Goal: Task Accomplishment & Management: Manage account settings

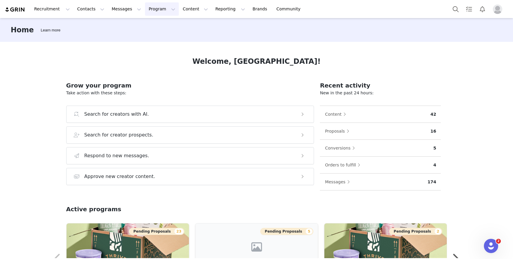
click at [153, 10] on button "Program Program" at bounding box center [162, 8] width 34 height 13
click at [16, 135] on div "Home Learn more Welcome, Madison! Grow your program Take action with these step…" at bounding box center [256, 138] width 513 height 240
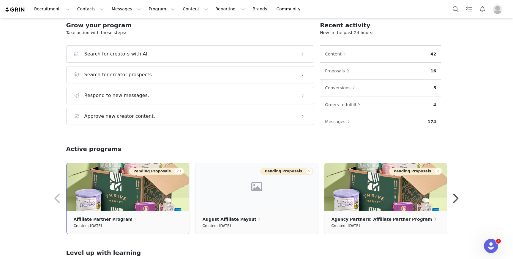
click at [132, 202] on img at bounding box center [127, 186] width 122 height 47
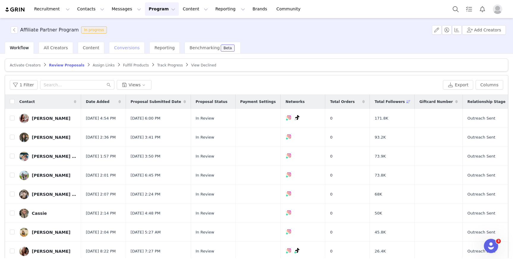
click at [127, 49] on span "Conversions" at bounding box center [127, 47] width 26 height 5
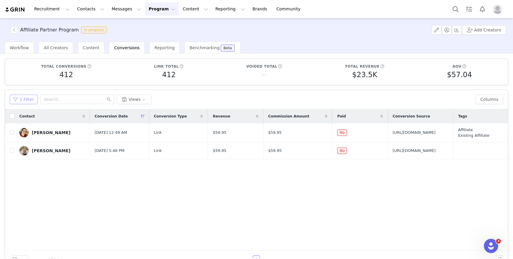
click at [31, 100] on button "1 Filter" at bounding box center [24, 99] width 28 height 9
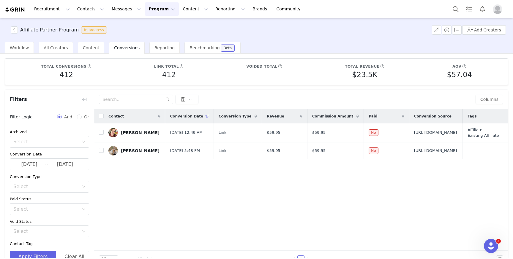
scroll to position [1, 0]
click at [52, 161] on input "2025-09-30" at bounding box center [65, 164] width 32 height 8
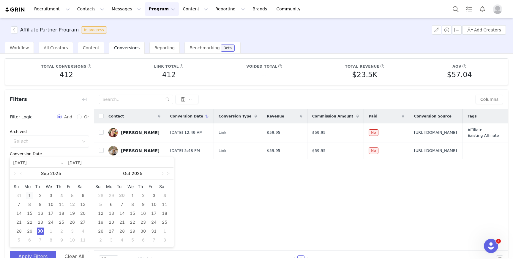
click at [30, 195] on div "1" at bounding box center [29, 195] width 7 height 7
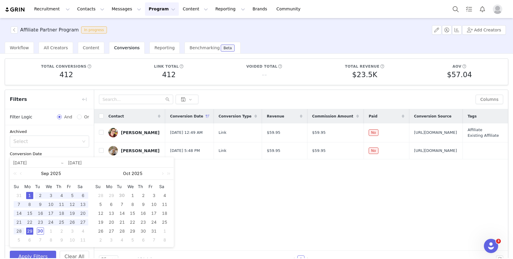
click at [31, 232] on div "29" at bounding box center [29, 231] width 7 height 7
type input "2025-09-01"
type input "2025-09-29"
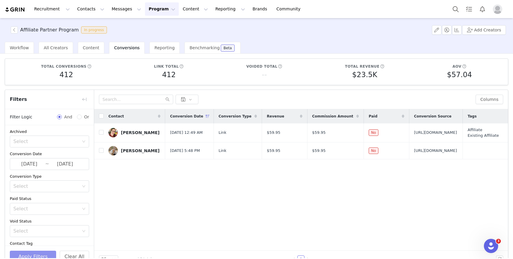
click at [34, 254] on button "Apply Filters" at bounding box center [33, 257] width 46 height 12
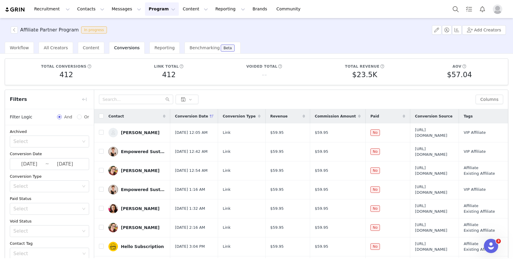
click at [104, 117] on div "Contact" at bounding box center [137, 116] width 66 height 14
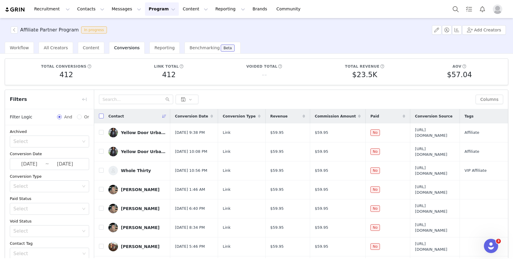
click at [100, 116] on input "checkbox" at bounding box center [101, 116] width 5 height 5
checkbox input "true"
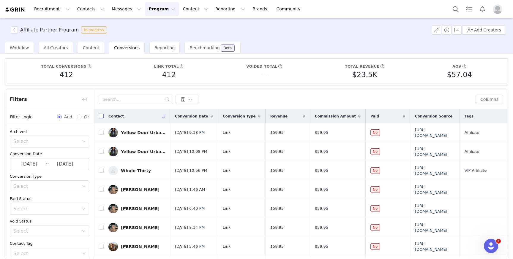
checkbox input "true"
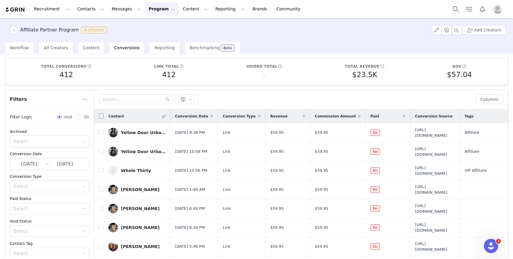
checkbox input "true"
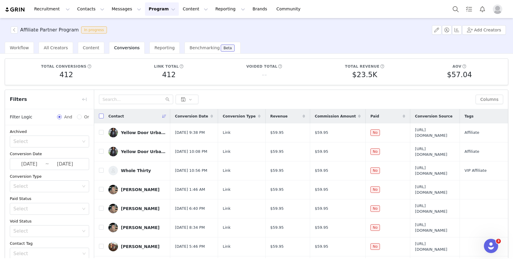
checkbox input "true"
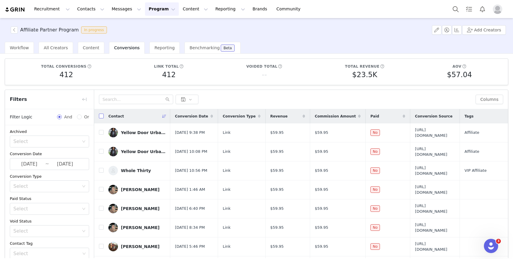
checkbox input "true"
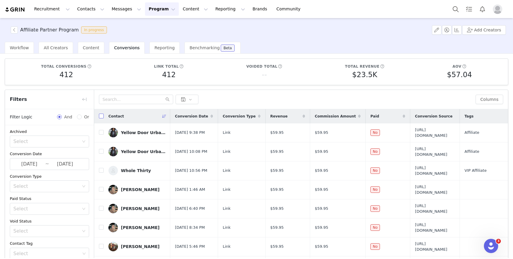
checkbox input "true"
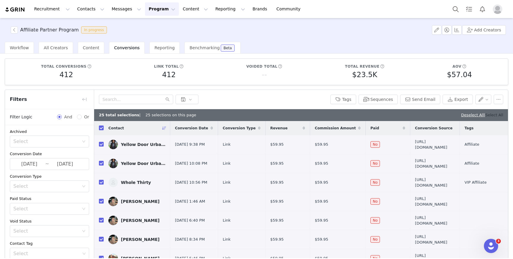
click at [486, 117] on link "Select All" at bounding box center [494, 115] width 18 height 4
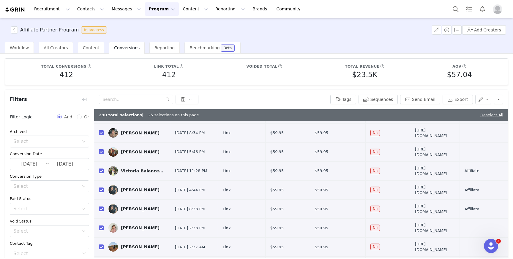
scroll to position [0, 0]
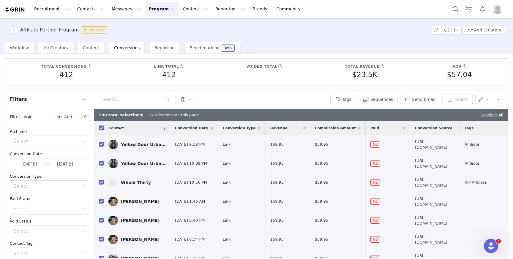
click at [453, 96] on button "Export" at bounding box center [457, 99] width 30 height 9
click at [149, 11] on button "Program Program" at bounding box center [162, 8] width 34 height 13
click at [155, 26] on p "Activations" at bounding box center [151, 26] width 23 height 6
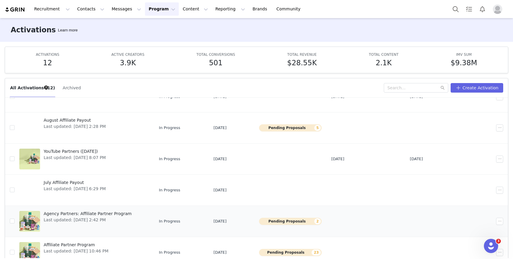
scroll to position [63, 0]
click at [79, 216] on span "Agency Partners: Affiliate Partner Program" at bounding box center [88, 213] width 88 height 6
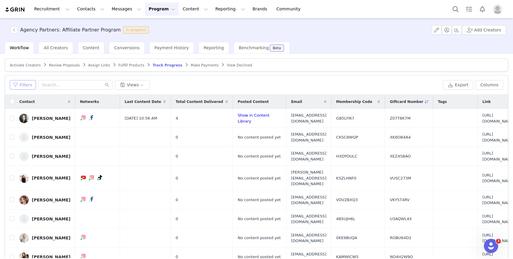
click at [30, 85] on button "Filters" at bounding box center [23, 84] width 26 height 9
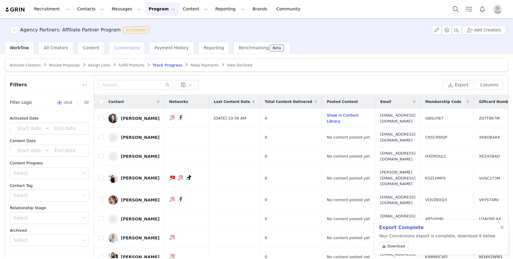
click at [120, 46] on span "Conversions" at bounding box center [127, 47] width 26 height 5
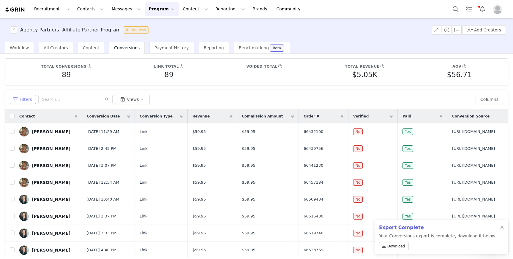
click at [26, 99] on button "Filters" at bounding box center [23, 99] width 26 height 9
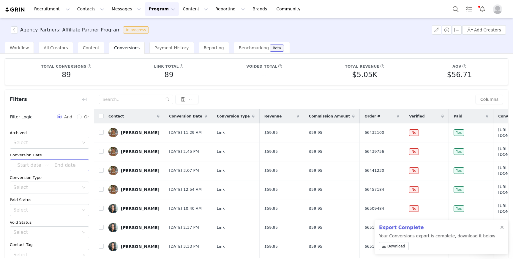
click at [57, 167] on input at bounding box center [65, 165] width 32 height 8
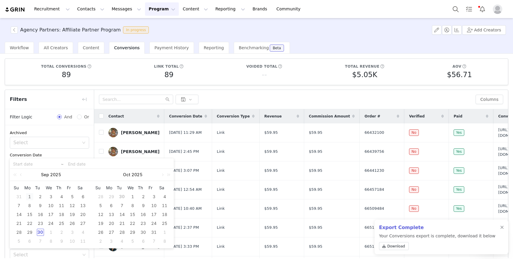
click at [32, 197] on div "1" at bounding box center [29, 196] width 7 height 7
type input "2025-09-01"
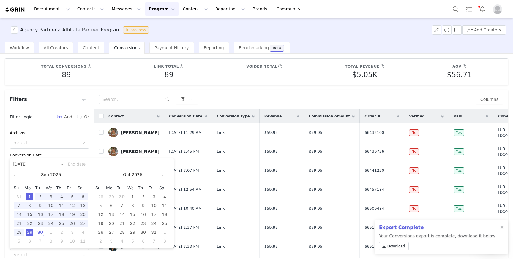
click at [32, 232] on div "29" at bounding box center [29, 232] width 7 height 7
type input "2025-09-01"
type input "2025-09-29"
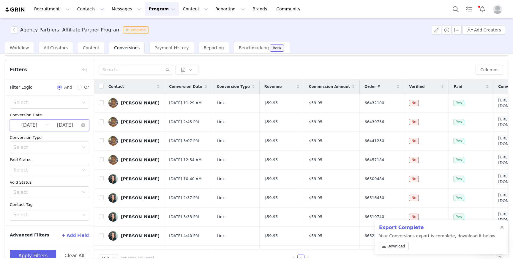
scroll to position [43, 0]
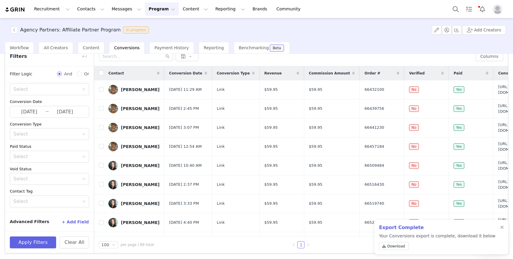
click at [37, 248] on div "Apply Filters Clear All" at bounding box center [49, 243] width 89 height 22
click at [39, 243] on button "Apply Filters" at bounding box center [33, 243] width 46 height 12
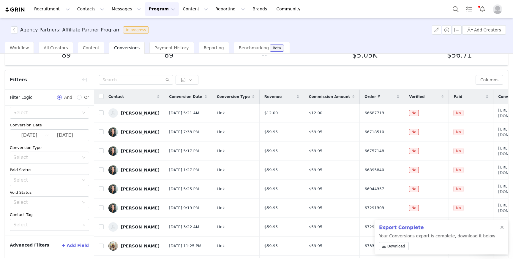
scroll to position [0, 0]
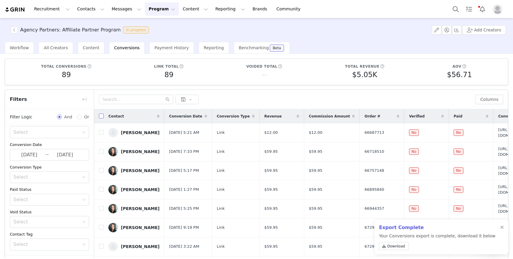
click at [101, 116] on input "checkbox" at bounding box center [101, 116] width 5 height 5
checkbox input "true"
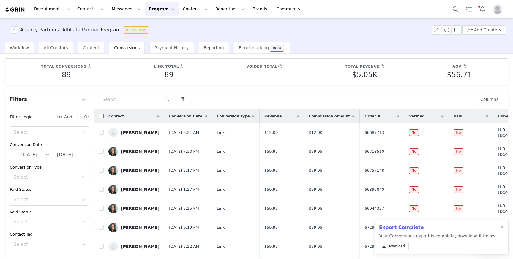
checkbox input "true"
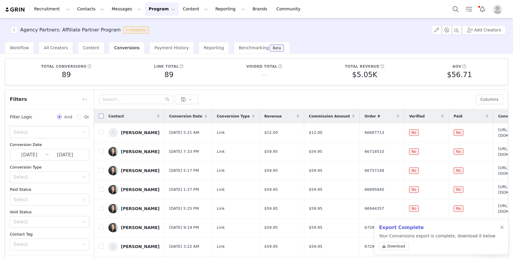
checkbox input "true"
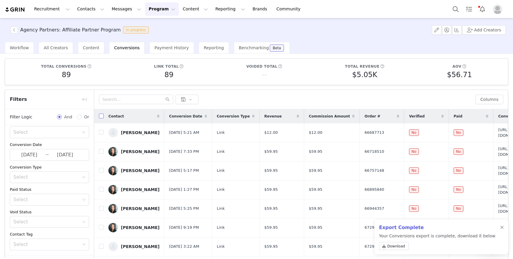
checkbox input "true"
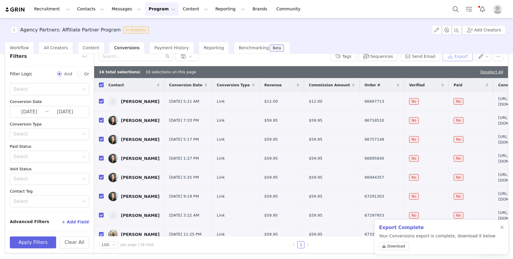
click at [460, 58] on button "Export" at bounding box center [457, 56] width 30 height 9
click at [395, 247] on span "Download" at bounding box center [396, 246] width 18 height 5
click at [501, 228] on div at bounding box center [502, 227] width 4 height 5
click at [400, 244] on span "Download" at bounding box center [396, 246] width 18 height 5
click at [155, 10] on button "Program Program" at bounding box center [162, 8] width 34 height 13
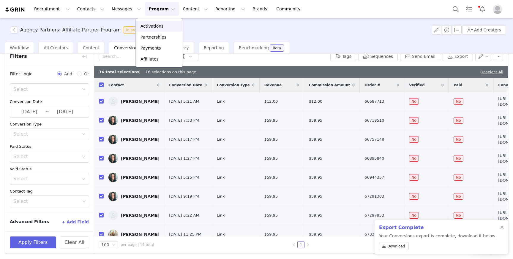
click at [159, 26] on p "Activations" at bounding box center [151, 26] width 23 height 6
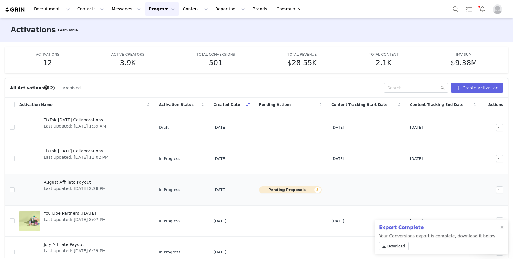
scroll to position [126, 0]
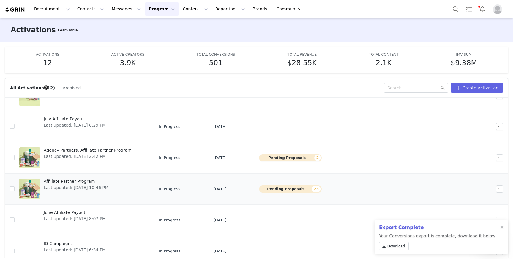
click at [61, 183] on span "Affiliate Partner Program" at bounding box center [76, 181] width 65 height 6
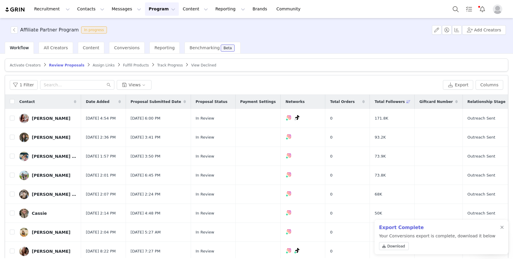
click at [501, 231] on div "Export Complete Your Conversions export is complete, download it below Download" at bounding box center [441, 237] width 134 height 34
click at [502, 229] on div at bounding box center [502, 227] width 4 height 5
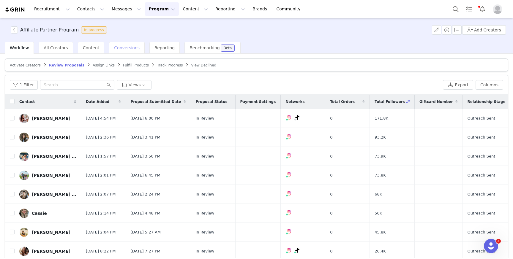
click at [118, 46] on span "Conversions" at bounding box center [127, 47] width 26 height 5
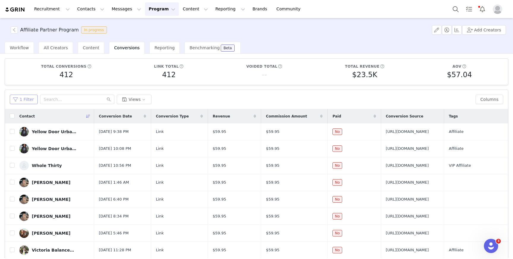
click at [22, 99] on button "1 Filter" at bounding box center [24, 99] width 28 height 9
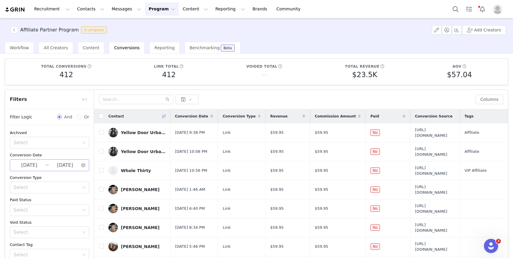
click at [39, 165] on input "2025-09-01" at bounding box center [29, 165] width 32 height 8
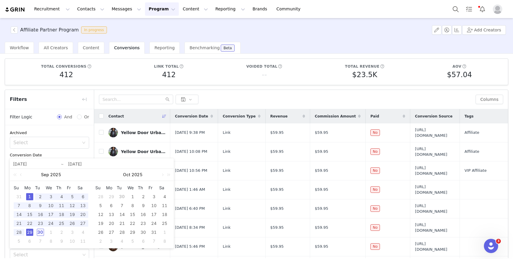
click at [29, 199] on div "1" at bounding box center [29, 196] width 7 height 7
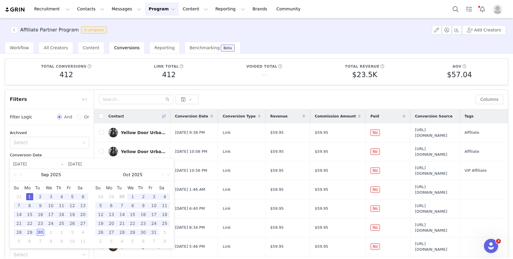
click at [29, 198] on div "1" at bounding box center [29, 196] width 7 height 7
type input "2025-09-01"
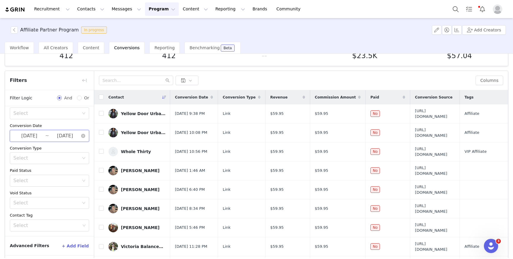
scroll to position [43, 0]
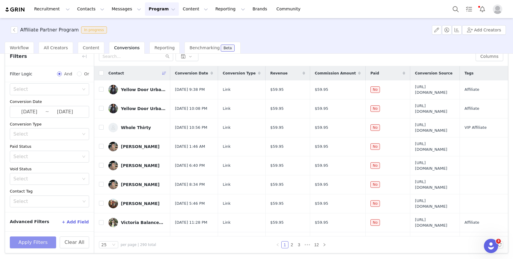
click at [47, 239] on button "Apply Filters" at bounding box center [33, 243] width 46 height 12
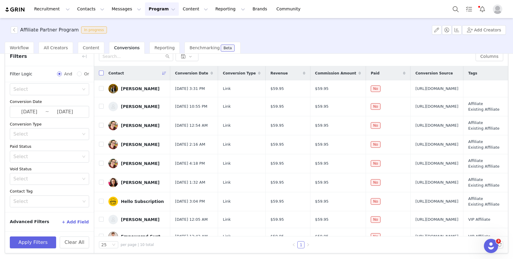
click at [102, 71] on input "checkbox" at bounding box center [101, 73] width 5 height 5
checkbox input "true"
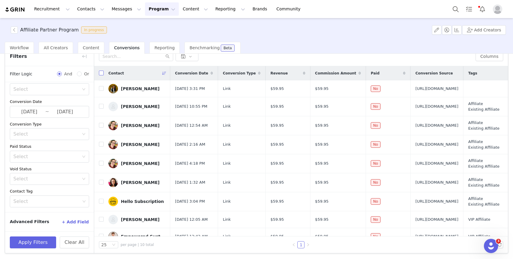
checkbox input "true"
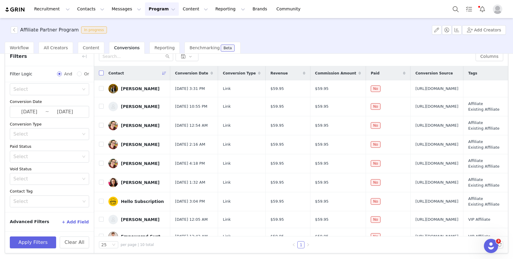
checkbox input "true"
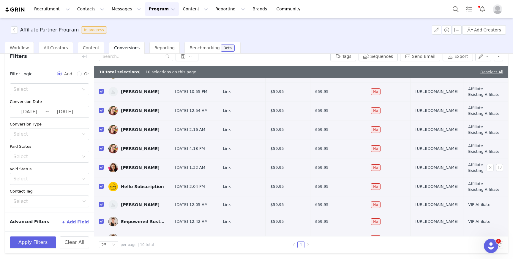
scroll to position [50, 0]
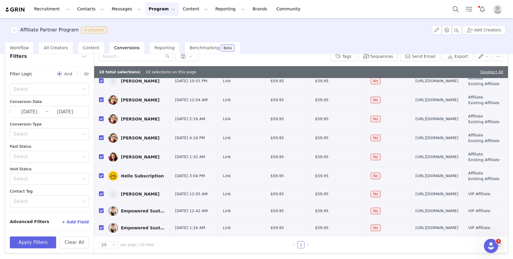
click at [155, 9] on button "Program Program" at bounding box center [162, 8] width 34 height 13
click at [158, 29] on p "Activations" at bounding box center [151, 26] width 23 height 6
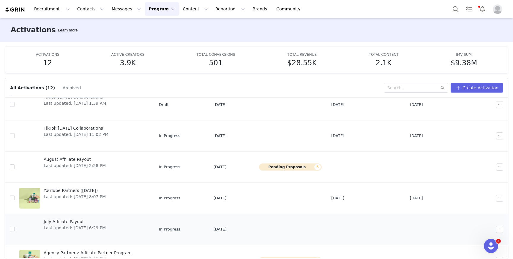
scroll to position [52, 0]
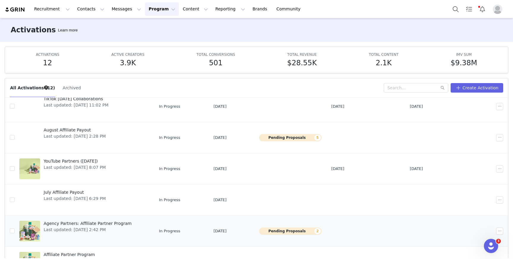
click at [98, 222] on span "Agency Partners: Affiliate Partner Program" at bounding box center [88, 224] width 88 height 6
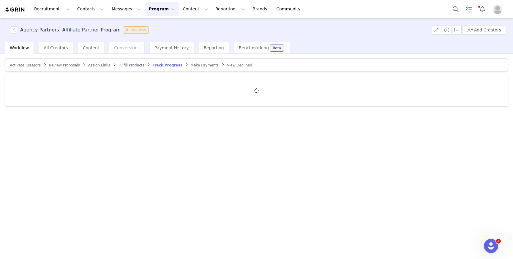
click at [120, 48] on span "Conversions" at bounding box center [127, 47] width 26 height 5
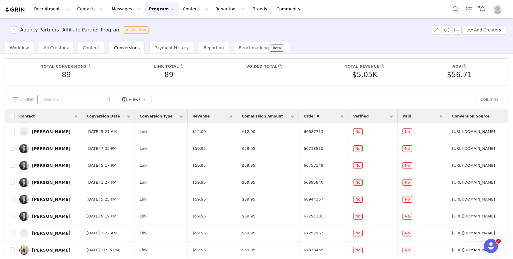
click at [26, 100] on button "1 Filter" at bounding box center [24, 99] width 28 height 9
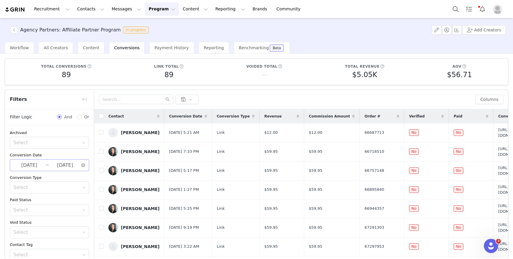
click at [42, 166] on input "2025-09-01" at bounding box center [29, 165] width 32 height 8
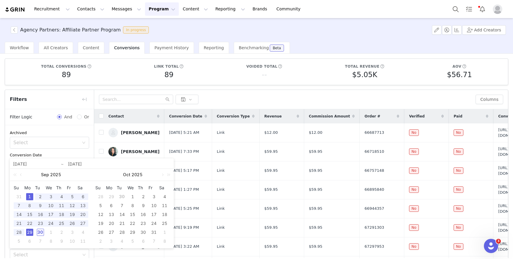
click at [33, 196] on td "1" at bounding box center [29, 196] width 11 height 9
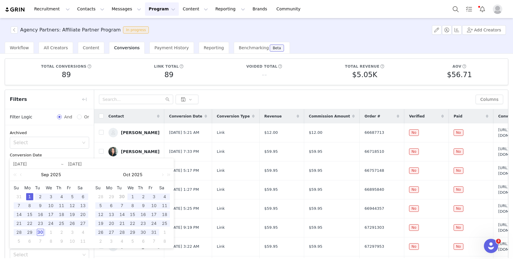
click at [31, 197] on div "1" at bounding box center [29, 196] width 7 height 7
type input "2025-09-01"
click at [31, 197] on div "Archived Select Conversion Date 2025-09-01 ~ 2025-09-01 Conversion Type Select …" at bounding box center [49, 195] width 89 height 140
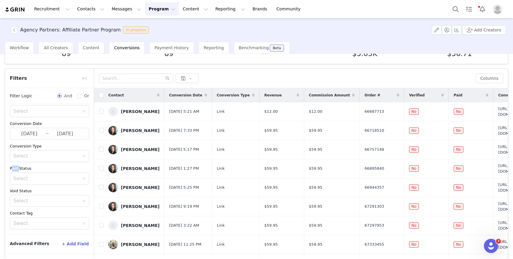
scroll to position [43, 0]
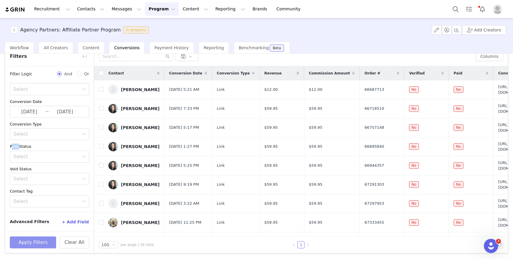
click at [34, 245] on button "Apply Filters" at bounding box center [33, 243] width 46 height 12
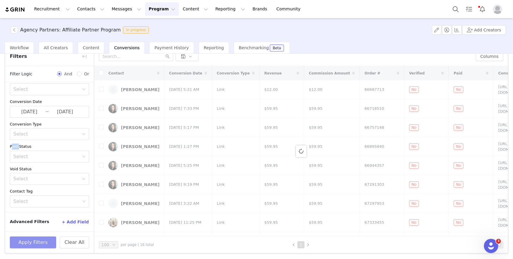
scroll to position [14, 0]
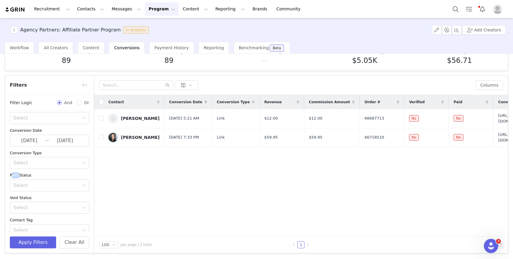
click at [154, 9] on button "Program Program" at bounding box center [162, 8] width 34 height 13
click at [159, 22] on link "Activations" at bounding box center [159, 26] width 46 height 11
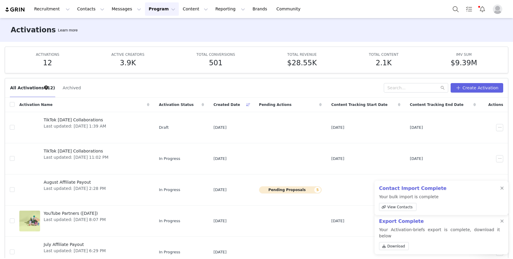
click at [151, 9] on button "Program Program" at bounding box center [162, 8] width 34 height 13
click at [161, 23] on p "Activations" at bounding box center [151, 26] width 23 height 6
click at [505, 189] on div "Contact Import Complete Your bulk import is complete View Contacts" at bounding box center [441, 198] width 134 height 34
click at [503, 188] on div "Contact Import Complete Your bulk import is complete View Contacts" at bounding box center [441, 198] width 134 height 34
click at [502, 186] on div at bounding box center [502, 188] width 4 height 5
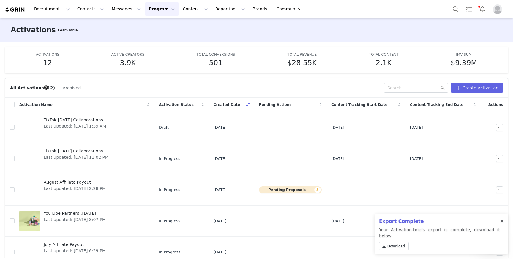
click at [503, 224] on div at bounding box center [502, 221] width 4 height 5
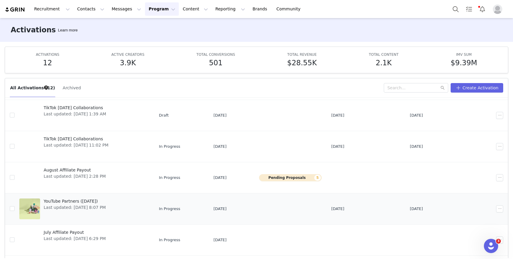
scroll to position [145, 0]
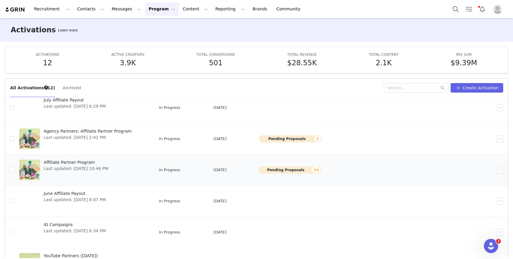
click at [84, 159] on div "Affiliate Partner Program Last updated: Sep 25, 2025 10:46 PM" at bounding box center [76, 170] width 72 height 24
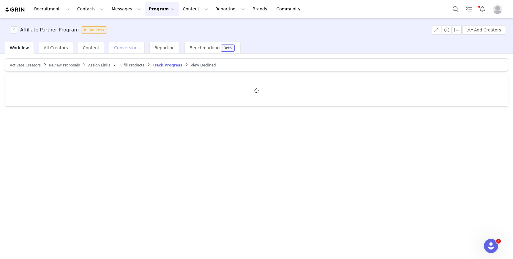
click at [121, 50] on span "Conversions" at bounding box center [127, 47] width 26 height 5
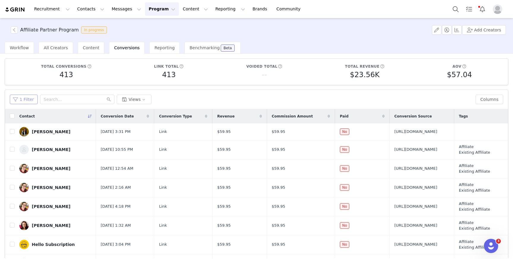
click at [27, 97] on button "1 Filter" at bounding box center [24, 99] width 28 height 9
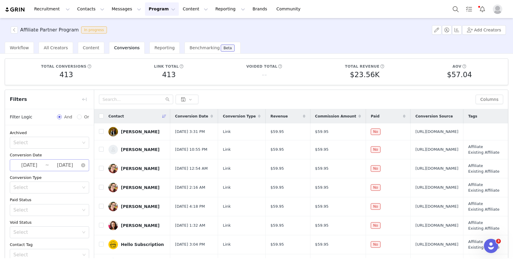
click at [64, 166] on input "2025-09-01" at bounding box center [65, 165] width 32 height 8
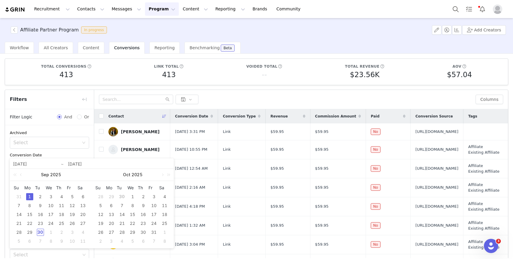
click at [32, 196] on div "1" at bounding box center [29, 196] width 7 height 7
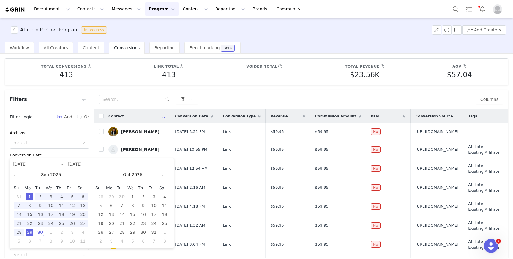
click at [30, 234] on div "29" at bounding box center [29, 232] width 7 height 7
type input "2025-09-29"
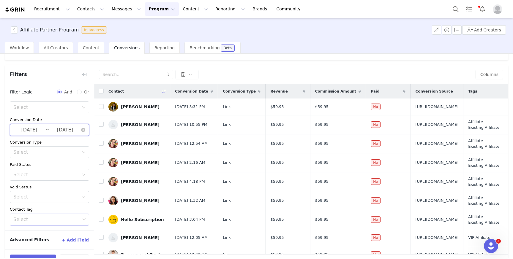
scroll to position [43, 0]
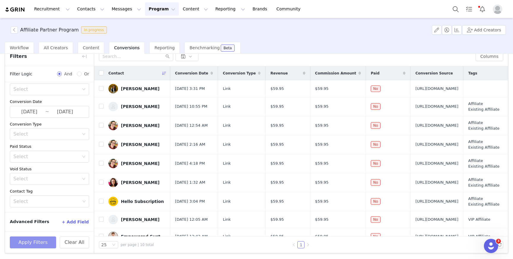
click at [47, 245] on button "Apply Filters" at bounding box center [33, 243] width 46 height 12
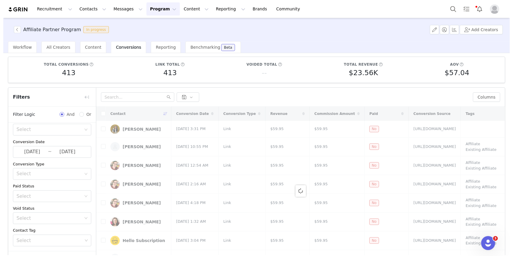
scroll to position [0, 0]
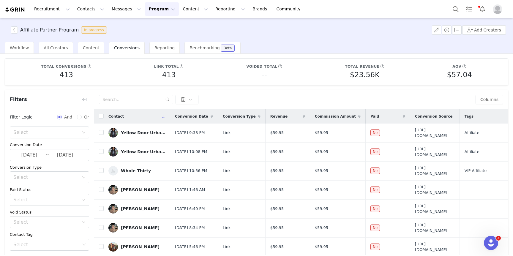
click at [148, 26] on div "Affiliate Partner Program In progress Add Creators" at bounding box center [256, 30] width 513 height 24
click at [155, 8] on button "Program Program" at bounding box center [162, 8] width 34 height 13
click at [157, 23] on p "Activations" at bounding box center [151, 26] width 23 height 6
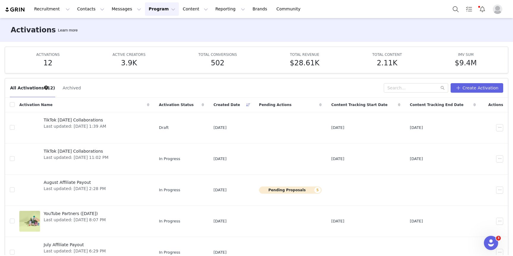
click at [169, 47] on article "ACTIVATIONS 12 ACTIVE CREATORS 3.9K TOTAL CONVERSIONS 502 TOTAL REVENUE $28.61K…" at bounding box center [256, 60] width 503 height 27
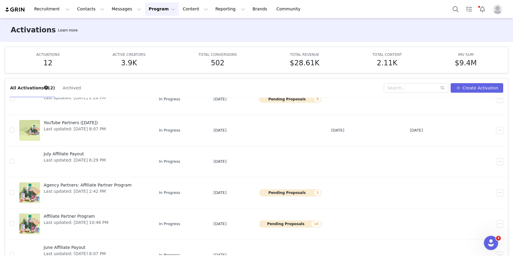
scroll to position [124, 0]
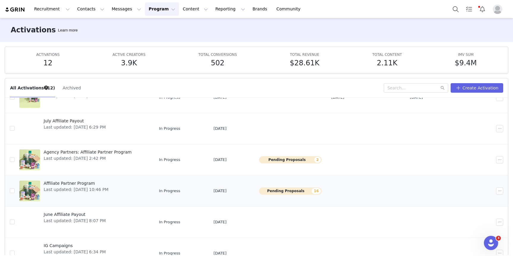
click at [73, 181] on span "Affiliate Partner Program" at bounding box center [76, 183] width 65 height 6
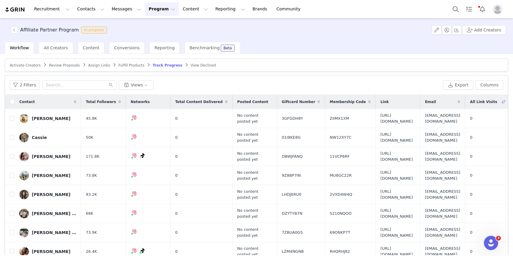
click at [22, 79] on div "2 Filters Views Export Columns" at bounding box center [256, 84] width 503 height 19
click at [24, 83] on button "2 Filters" at bounding box center [25, 84] width 30 height 9
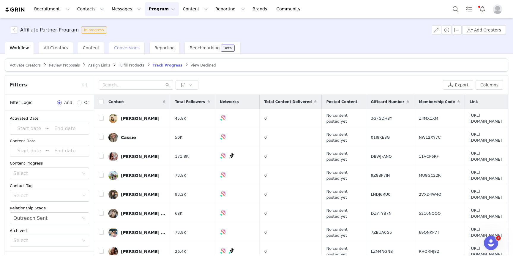
click at [125, 49] on span "Conversions" at bounding box center [127, 47] width 26 height 5
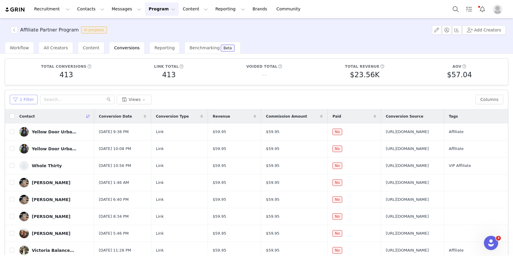
click at [18, 99] on button "1 Filter" at bounding box center [24, 99] width 28 height 9
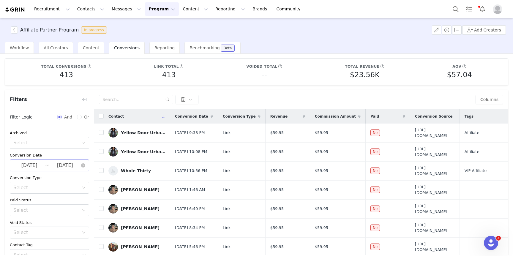
click at [62, 164] on input "2025-09-29" at bounding box center [65, 165] width 32 height 8
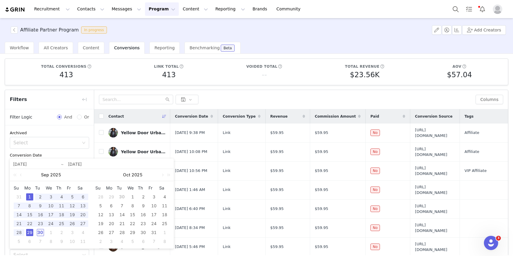
click at [39, 233] on div "30" at bounding box center [40, 232] width 7 height 7
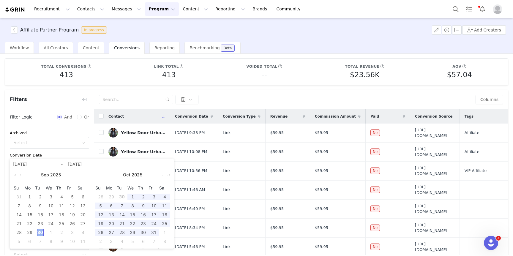
click at [39, 232] on div "30" at bounding box center [40, 232] width 7 height 7
type input "2025-09-30"
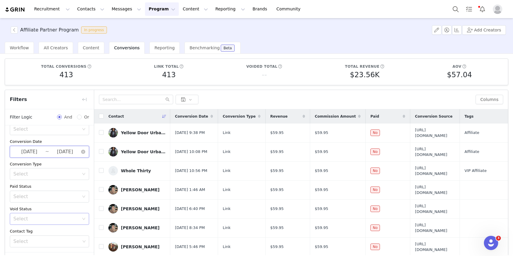
scroll to position [43, 0]
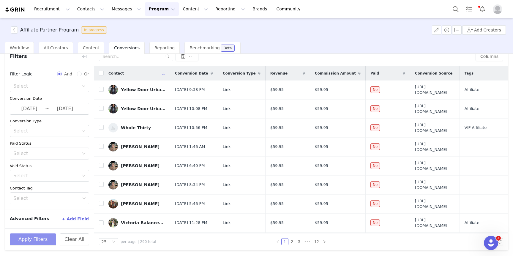
click at [42, 240] on button "Apply Filters" at bounding box center [33, 239] width 46 height 12
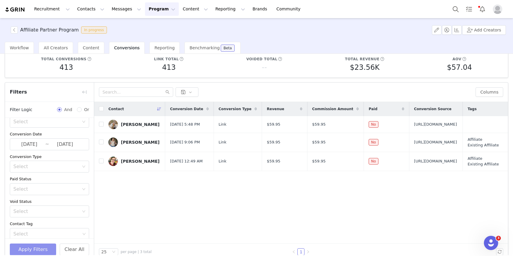
scroll to position [0, 0]
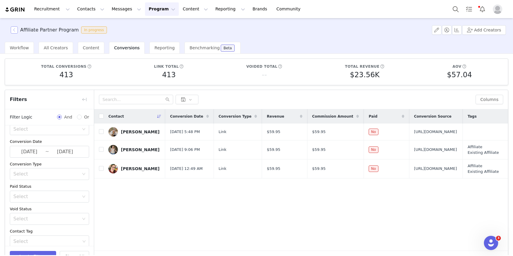
click at [18, 32] on button "button" at bounding box center [14, 29] width 7 height 7
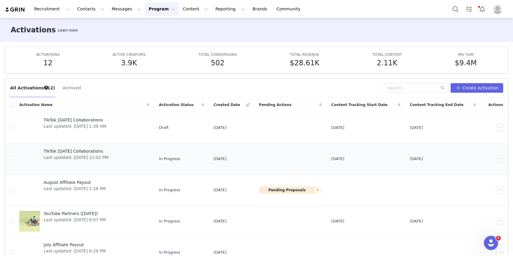
scroll to position [117, 0]
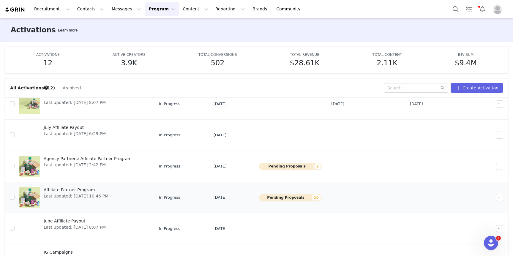
click at [70, 190] on span "Affiliate Partner Program" at bounding box center [76, 190] width 65 height 6
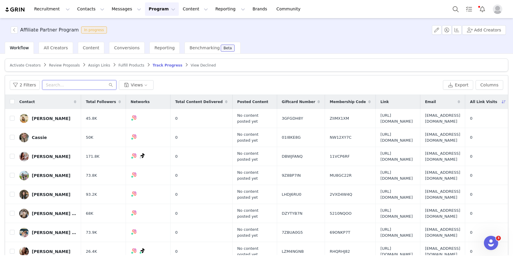
click at [101, 83] on input "text" at bounding box center [79, 84] width 74 height 9
click at [34, 84] on button "2 Filters" at bounding box center [25, 84] width 30 height 9
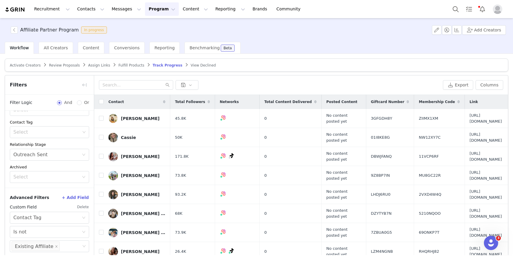
scroll to position [28, 0]
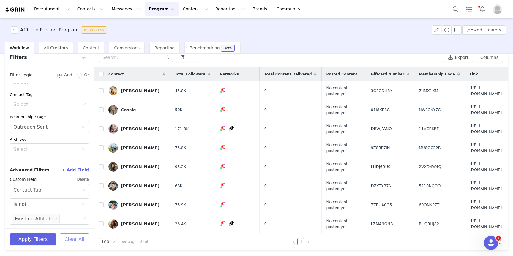
click at [79, 240] on button "Clear All" at bounding box center [74, 239] width 29 height 12
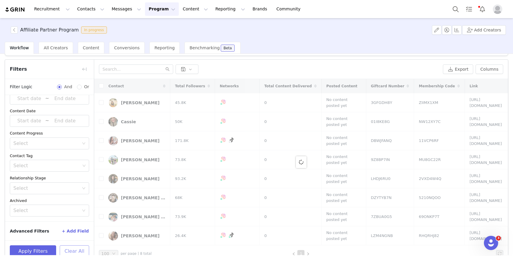
scroll to position [0, 0]
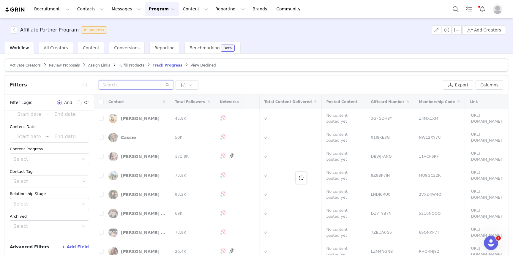
click at [133, 85] on input "text" at bounding box center [136, 84] width 74 height 9
paste input "kaylapage0308@gmail.com"
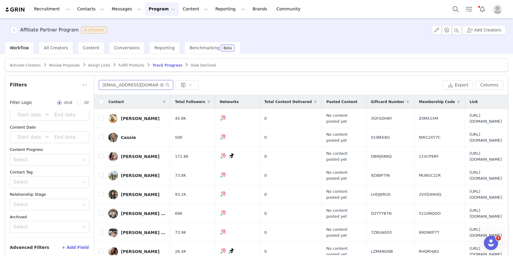
scroll to position [39, 0]
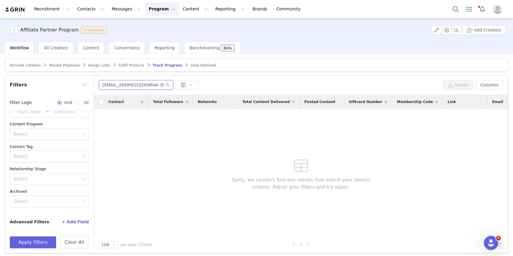
type input "kaylapage0308@gmail.com"
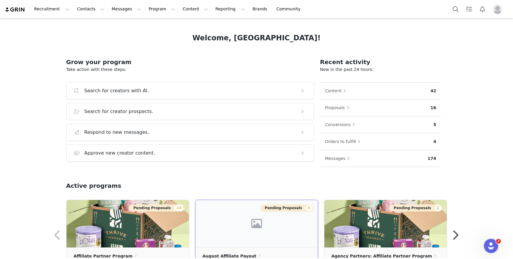
scroll to position [57, 0]
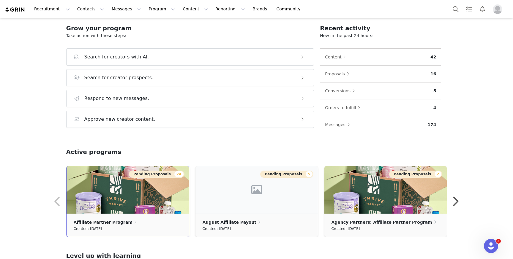
click at [131, 205] on img at bounding box center [127, 189] width 122 height 47
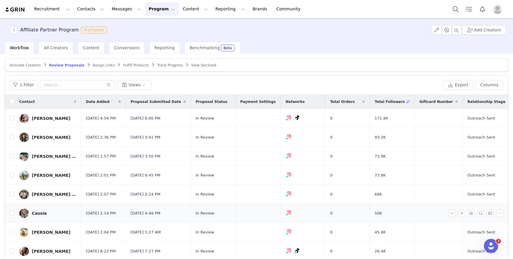
scroll to position [0, 0]
click at [13, 101] on input "checkbox" at bounding box center [12, 101] width 5 height 5
checkbox input "true"
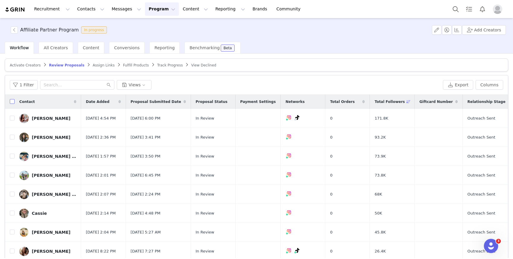
checkbox input "true"
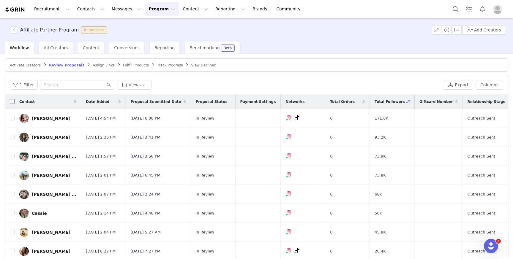
checkbox input "true"
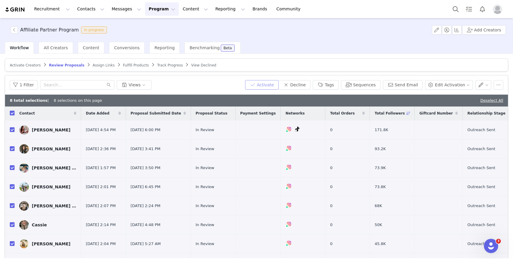
click at [268, 86] on button "Activate" at bounding box center [262, 84] width 34 height 9
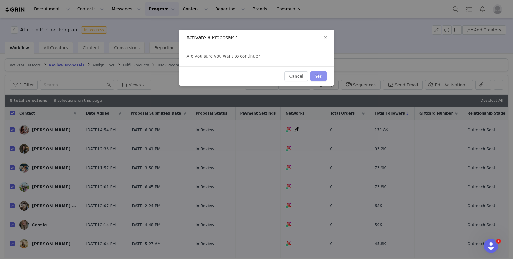
click at [321, 75] on button "Yes" at bounding box center [318, 76] width 16 height 9
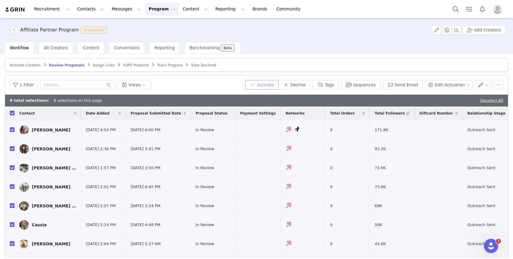
scroll to position [0, 0]
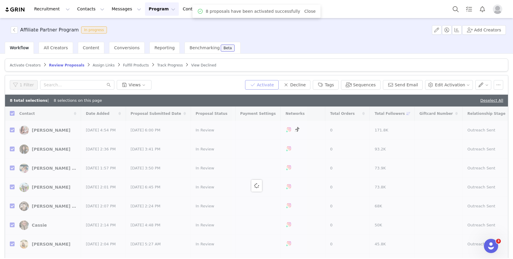
checkbox input "false"
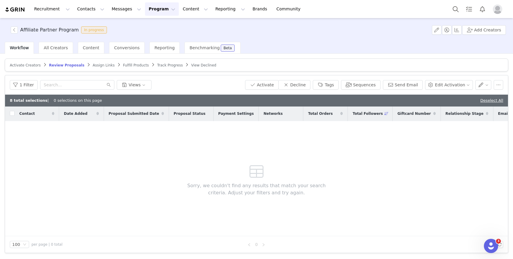
click at [130, 66] on span "Fulfill Products" at bounding box center [136, 65] width 26 height 4
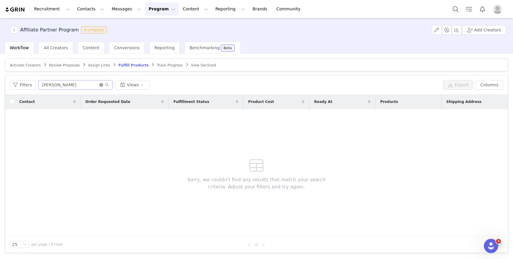
click at [101, 86] on icon "icon: close-circle" at bounding box center [101, 85] width 4 height 4
click at [28, 86] on button "Filters" at bounding box center [23, 84] width 26 height 9
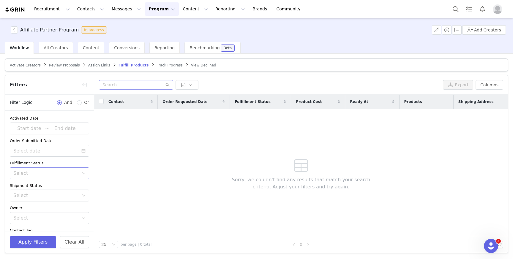
click at [61, 174] on div "Select" at bounding box center [46, 173] width 66 height 6
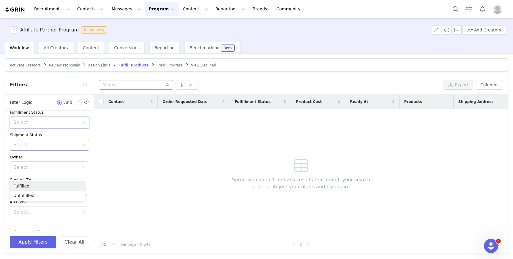
click at [65, 149] on div "Select" at bounding box center [47, 144] width 68 height 11
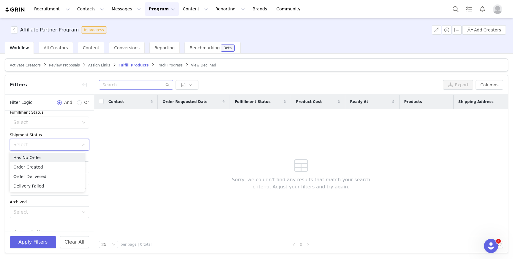
click at [131, 147] on div "Contact Order Requested Date Fulfillment Status Product Cost Ready At Products …" at bounding box center [301, 166] width 414 height 142
click at [164, 68] on article "Activate Creators Review Proposals Assign Links Fulfill Products Track Progress…" at bounding box center [256, 64] width 503 height 13
click at [163, 64] on span "Track Progress" at bounding box center [170, 65] width 26 height 4
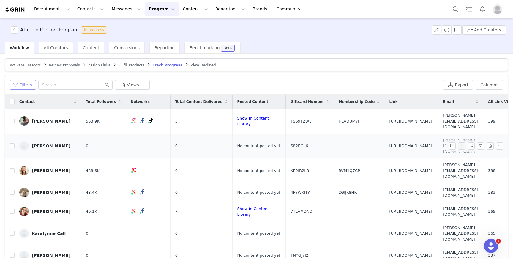
drag, startPoint x: 23, startPoint y: 83, endPoint x: 91, endPoint y: 142, distance: 90.0
click at [23, 83] on button "Filters" at bounding box center [23, 84] width 26 height 9
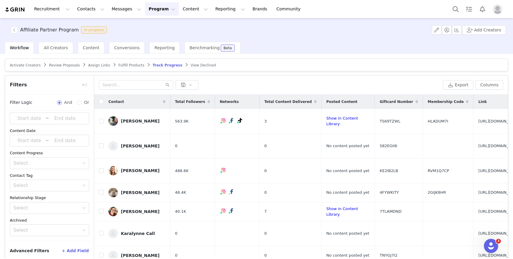
scroll to position [10, 0]
click at [57, 185] on div "Select" at bounding box center [46, 185] width 67 height 6
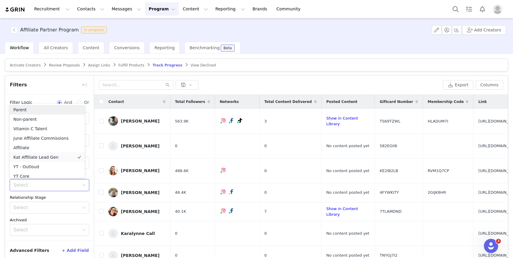
scroll to position [3, 0]
click at [72, 194] on div "Activated Date ~ Content Date ~ Content Progress Select Contact Tag Select Rela…" at bounding box center [49, 170] width 89 height 140
click at [53, 206] on div "Select" at bounding box center [46, 208] width 66 height 6
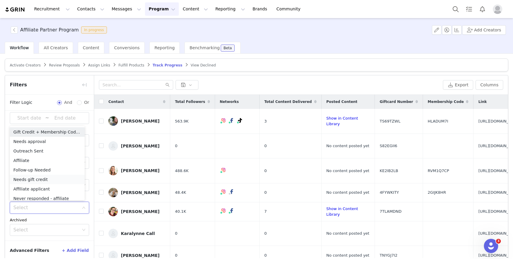
scroll to position [3, 0]
click at [45, 149] on li "Outreach Sent" at bounding box center [47, 147] width 75 height 9
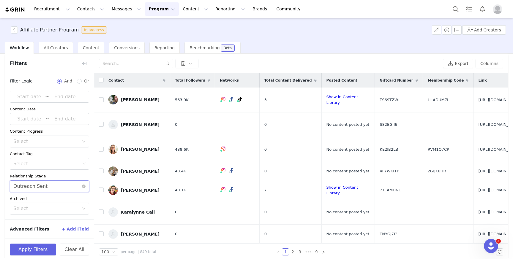
scroll to position [28, 0]
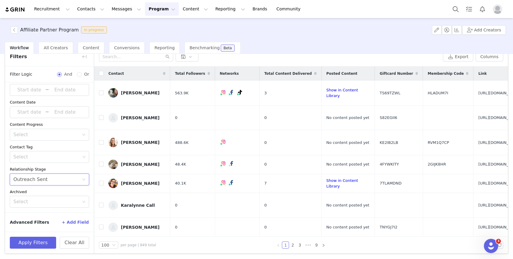
click at [70, 223] on button "+ Add Field" at bounding box center [75, 222] width 28 height 9
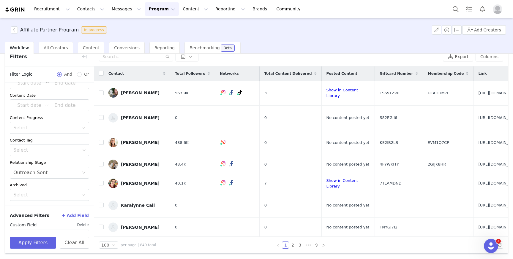
scroll to position [34, 0]
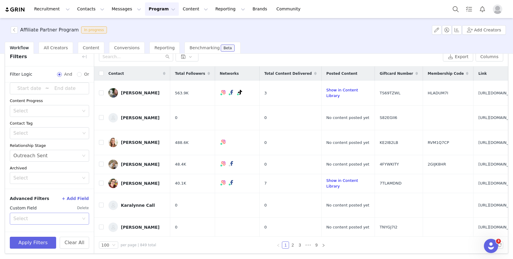
click at [51, 218] on div "Select" at bounding box center [46, 219] width 66 height 6
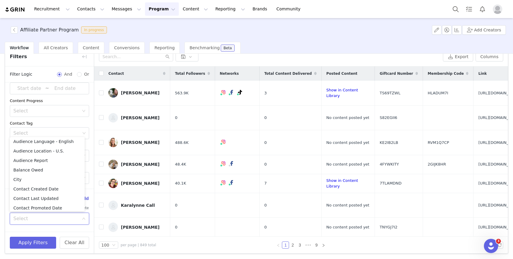
scroll to position [127, 0]
click at [49, 180] on li "Contact Tag" at bounding box center [47, 176] width 75 height 9
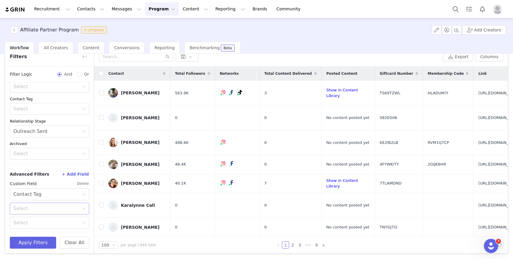
scroll to position [60, 0]
click at [54, 207] on div "Select" at bounding box center [46, 207] width 66 height 6
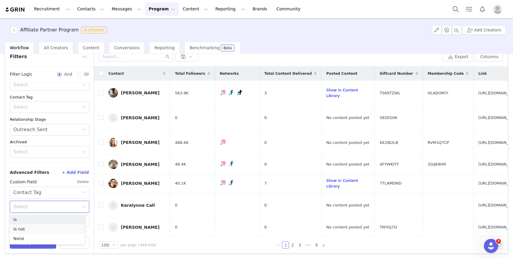
click at [44, 225] on li "Is not" at bounding box center [47, 228] width 75 height 9
click at [46, 219] on div "Select" at bounding box center [46, 221] width 67 height 6
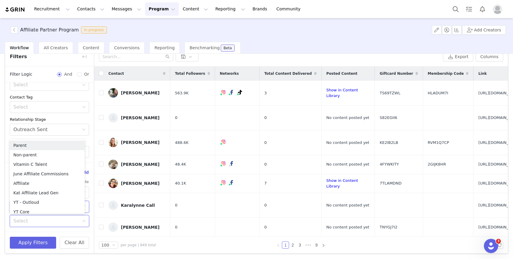
click at [46, 219] on div "Select" at bounding box center [46, 221] width 67 height 6
type input "ex"
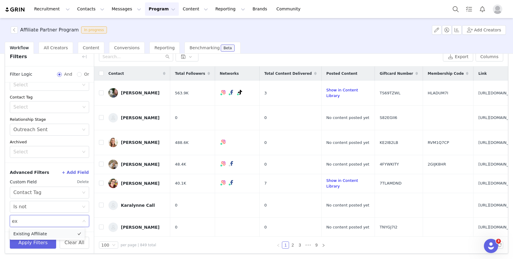
click at [44, 229] on li "Existing Affiliate" at bounding box center [47, 233] width 75 height 9
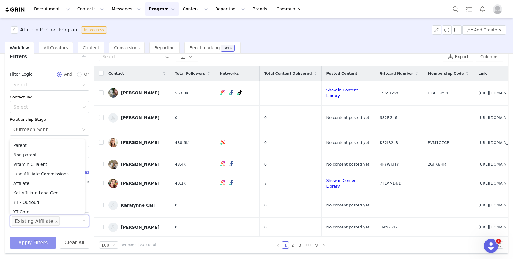
click at [43, 240] on button "Apply Filters" at bounding box center [33, 243] width 46 height 12
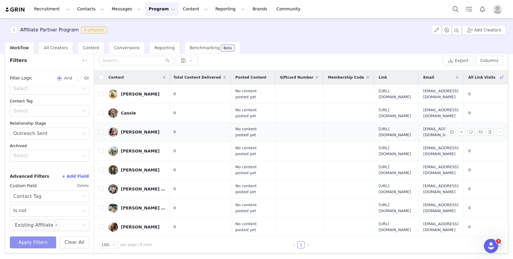
scroll to position [0, 0]
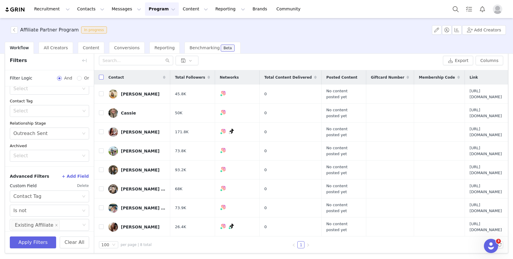
click at [99, 75] on input "checkbox" at bounding box center [101, 77] width 5 height 5
checkbox input "true"
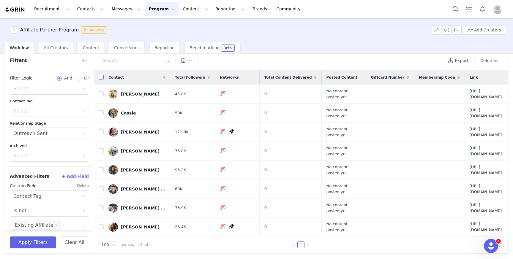
checkbox input "true"
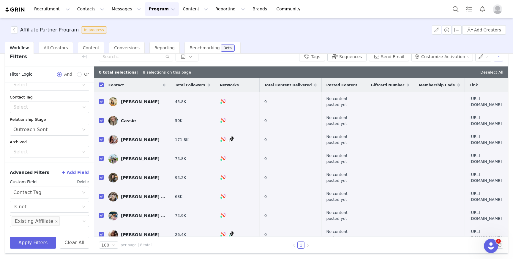
click at [497, 56] on button "button" at bounding box center [497, 56] width 9 height 9
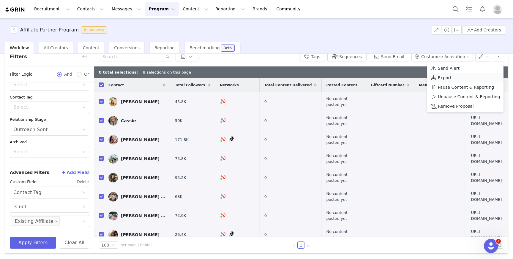
click at [470, 78] on div "Export" at bounding box center [464, 78] width 69 height 7
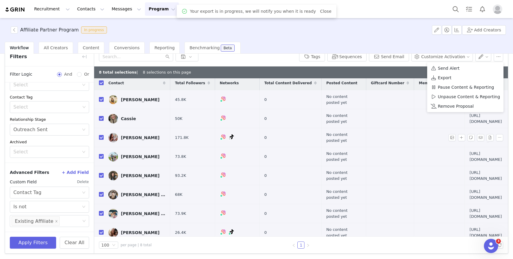
scroll to position [12, 0]
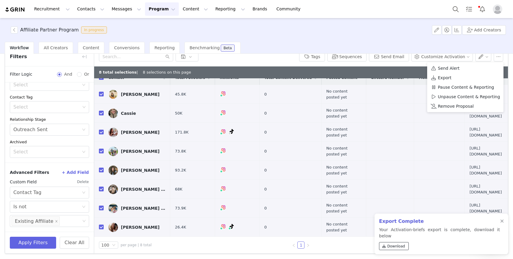
click at [390, 247] on span "Download" at bounding box center [396, 246] width 18 height 5
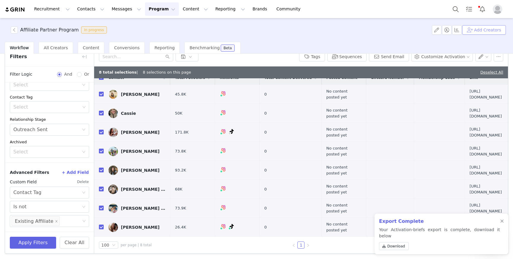
click at [487, 32] on button "Add Creators" at bounding box center [484, 29] width 44 height 9
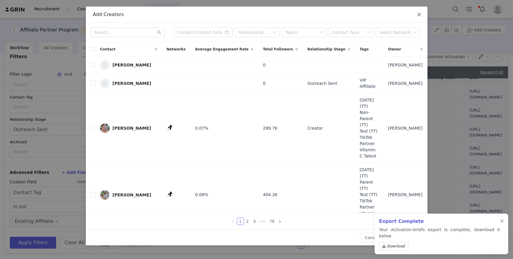
click at [419, 12] on icon "icon: close" at bounding box center [418, 14] width 5 height 5
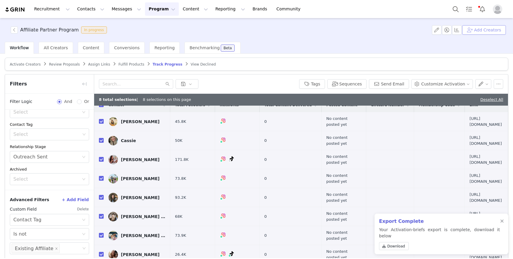
scroll to position [0, 0]
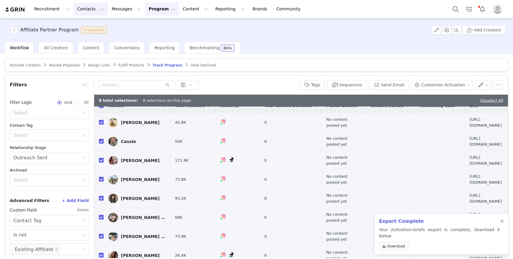
click at [93, 10] on button "Contacts Contacts" at bounding box center [91, 8] width 34 height 13
click at [105, 28] on div "Creators" at bounding box center [93, 26] width 40 height 6
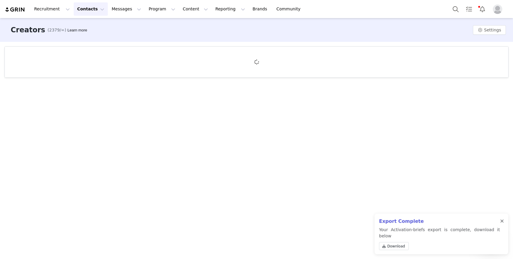
click at [503, 224] on div at bounding box center [502, 221] width 4 height 5
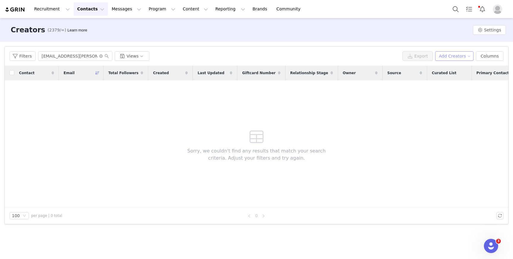
click at [460, 57] on button "Add Creators" at bounding box center [454, 55] width 39 height 9
click at [460, 76] on span "Import Creators" at bounding box center [457, 77] width 33 height 7
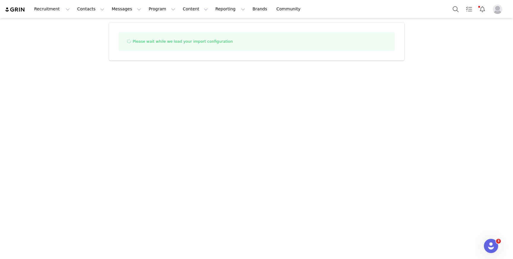
select select "influencer"
select select
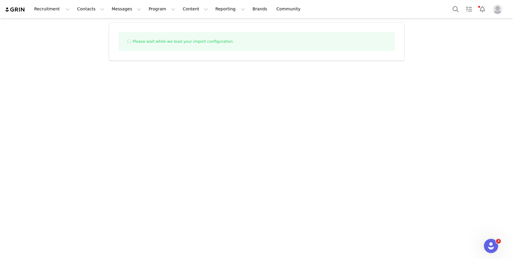
select select
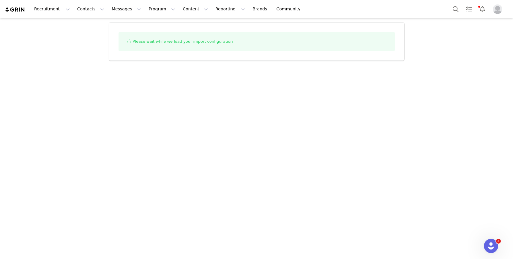
select select
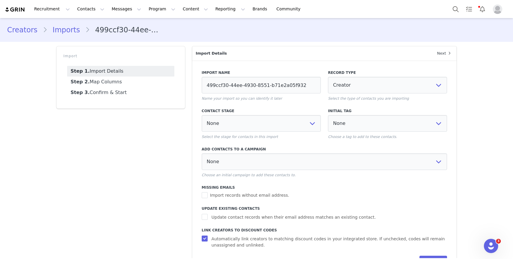
select select
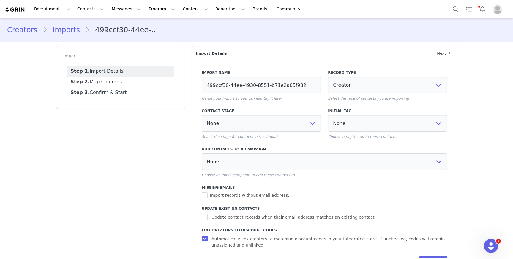
select select
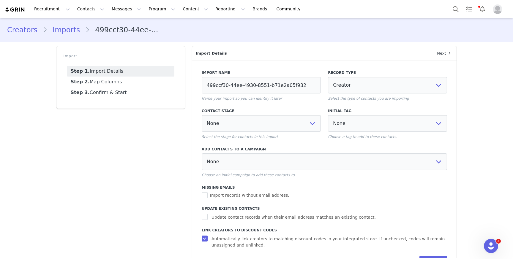
select select
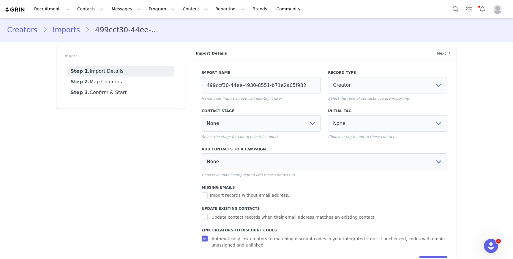
select select
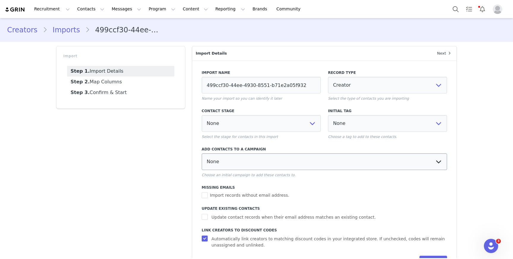
select select
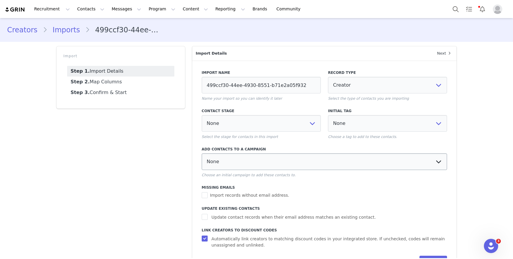
select select
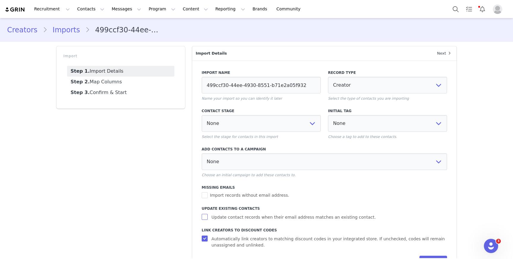
click at [228, 215] on span "Update contact records when their email address matches an existing contact." at bounding box center [293, 217] width 169 height 6
click at [209, 215] on input "Update contact records when their email address matches an existing contact." at bounding box center [205, 217] width 7 height 6
checkbox input "true"
select select
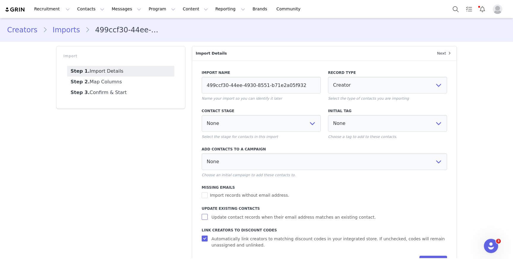
select select
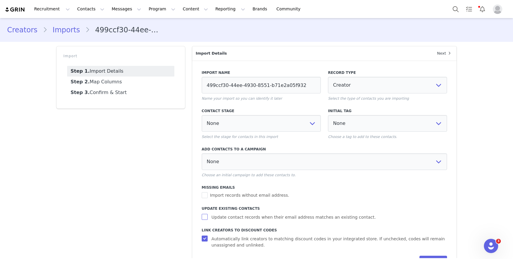
select select
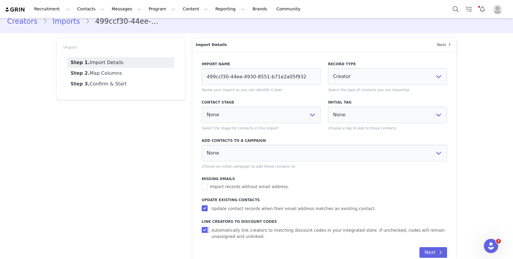
scroll to position [22, 0]
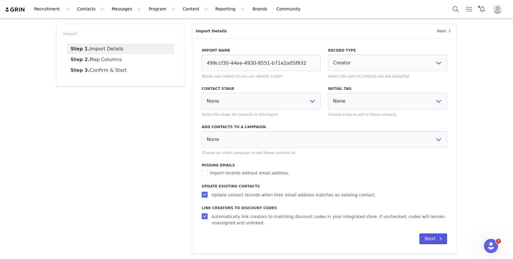
click at [443, 235] on button "Next" at bounding box center [433, 239] width 28 height 11
select select
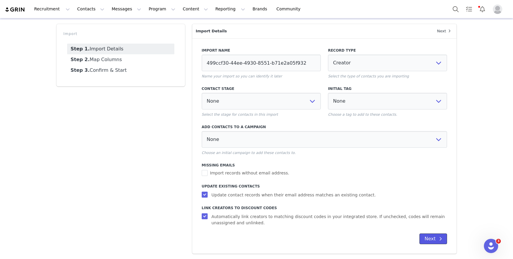
select select
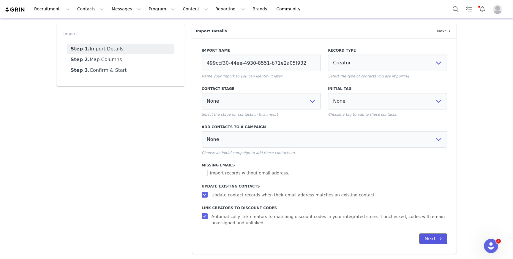
select select
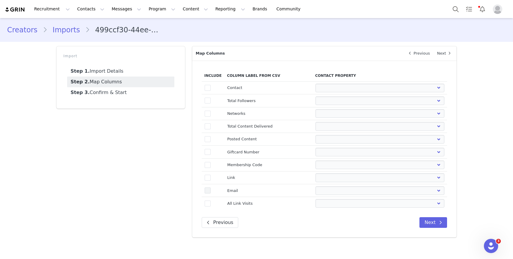
click at [205, 193] on span at bounding box center [208, 191] width 6 height 6
click at [210, 188] on input "true" at bounding box center [210, 188] width 0 height 0
select select
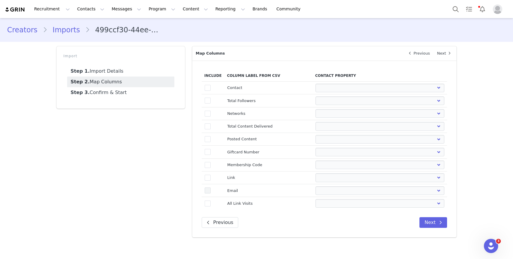
select select
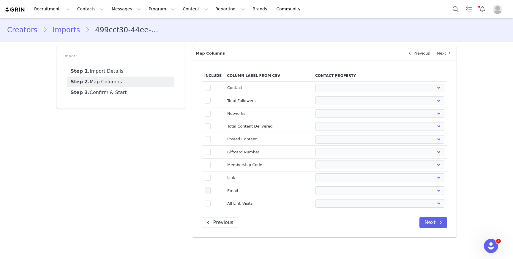
select select
click at [205, 148] on td "true" at bounding box center [213, 152] width 23 height 13
click at [206, 150] on span at bounding box center [208, 152] width 6 height 6
click at [210, 149] on input "true" at bounding box center [210, 149] width 0 height 0
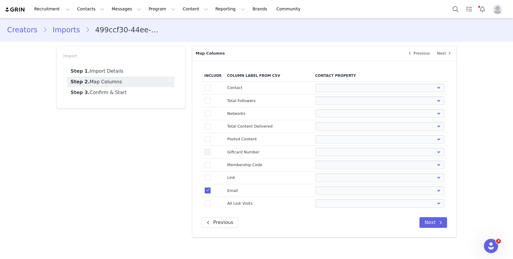
select select
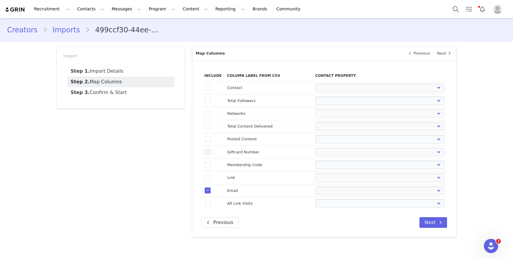
select select
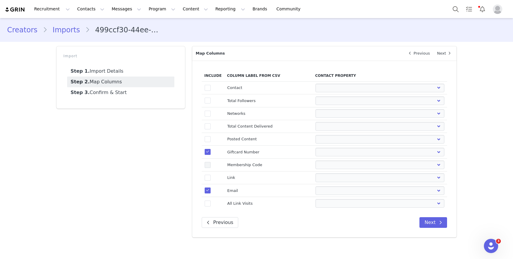
click at [206, 165] on span at bounding box center [208, 165] width 6 height 6
click at [210, 162] on input "true" at bounding box center [210, 162] width 0 height 0
select select
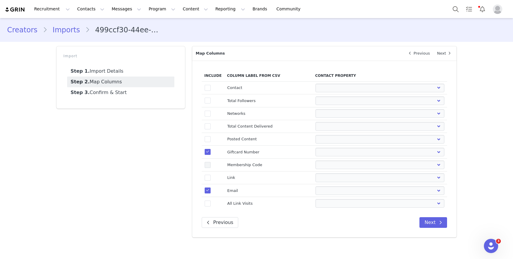
select select
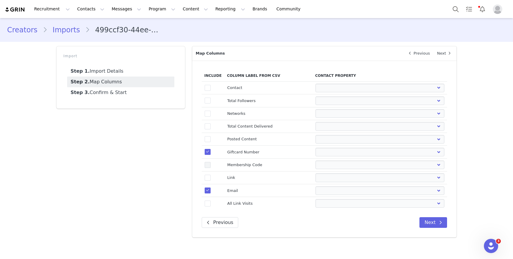
select select
click at [330, 151] on select "First Name Last Name Email PayPal Email Gender Language Phone Country Code Phon…" at bounding box center [379, 152] width 129 height 9
select select "field_24115"
click at [315, 148] on select "First Name Last Name Email PayPal Email Gender Language Phone Country Code Phon…" at bounding box center [379, 152] width 129 height 9
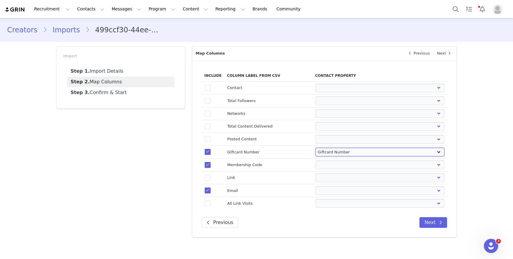
select select
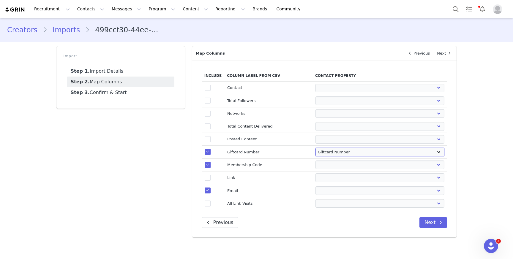
select select
click at [343, 167] on select "First Name Last Name Email PayPal Email Gender Language Phone Country Code Phon…" at bounding box center [379, 165] width 129 height 9
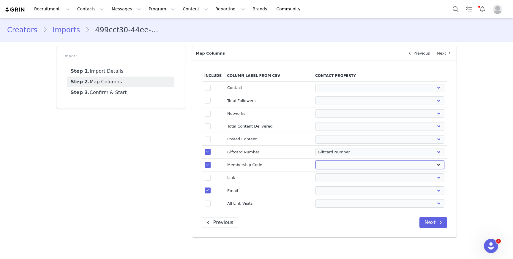
select select "field_24145"
click at [315, 161] on select "First Name Last Name Email PayPal Email Gender Language Phone Country Code Phon…" at bounding box center [379, 165] width 129 height 9
select select
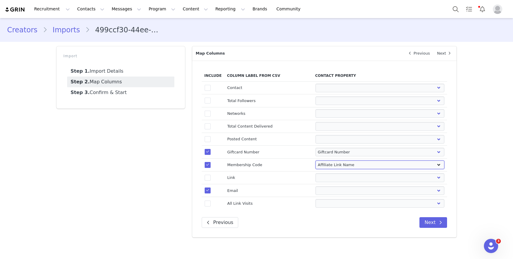
select select
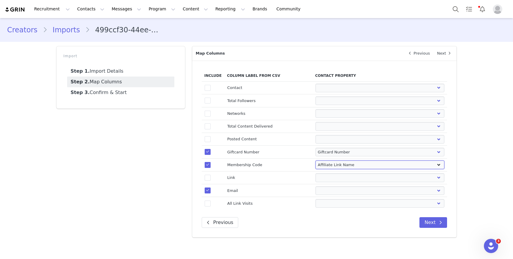
click at [348, 166] on select "First Name Last Name Email PayPal Email Gender Language Phone Country Code Phon…" at bounding box center [379, 165] width 129 height 9
select select "field_24172"
click at [315, 161] on select "First Name Last Name Email PayPal Email Gender Language Phone Country Code Phon…" at bounding box center [379, 165] width 129 height 9
select select
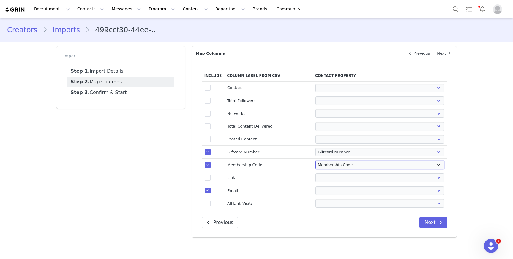
select select
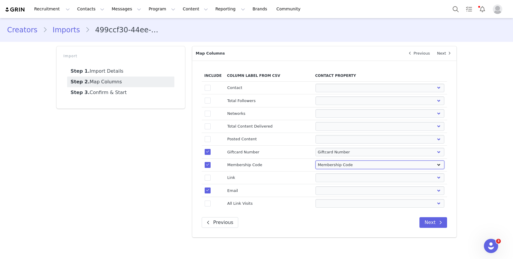
select select
click at [344, 196] on td "First Name Last Name Email PayPal Email Gender Language Phone Country Code Phon…" at bounding box center [379, 190] width 135 height 13
click at [344, 194] on select "First Name Last Name Email PayPal Email Gender Language Phone Country Code Phon…" at bounding box center [379, 190] width 129 height 9
select select "email"
click at [315, 186] on select "First Name Last Name Email PayPal Email Gender Language Phone Country Code Phon…" at bounding box center [379, 190] width 129 height 9
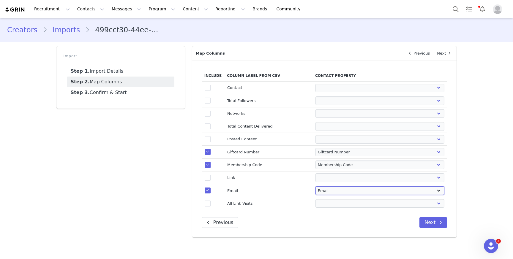
select select
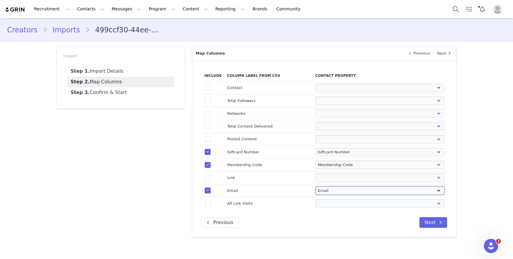
select select
click at [433, 218] on button "Next" at bounding box center [433, 222] width 28 height 11
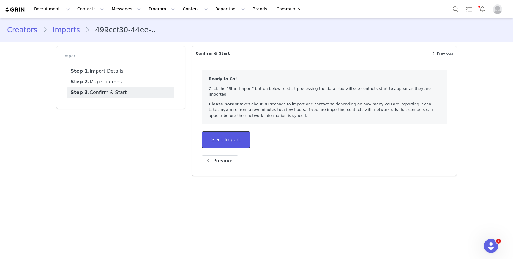
click at [237, 137] on button "Start Import" at bounding box center [226, 140] width 48 height 17
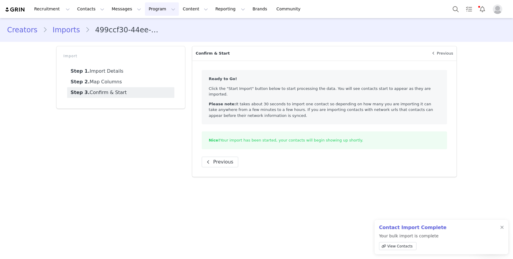
click at [151, 8] on button "Program Program" at bounding box center [162, 8] width 34 height 13
click at [153, 24] on p "Activations" at bounding box center [151, 26] width 23 height 6
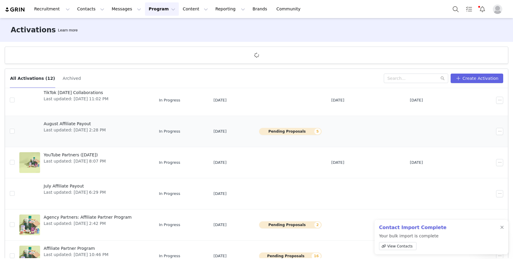
scroll to position [50, 0]
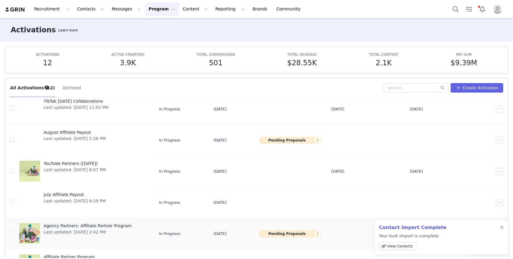
click at [72, 248] on td "Agency Partners: Affiliate Partner Program Last updated: Aug 14, 2025 2:42 PM" at bounding box center [85, 233] width 140 height 31
click at [75, 256] on span "Affiliate Partner Program" at bounding box center [76, 257] width 65 height 6
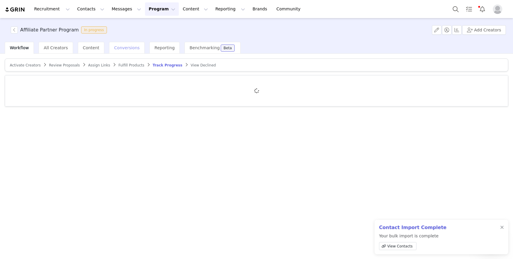
click at [121, 45] on span "Conversions" at bounding box center [127, 47] width 26 height 5
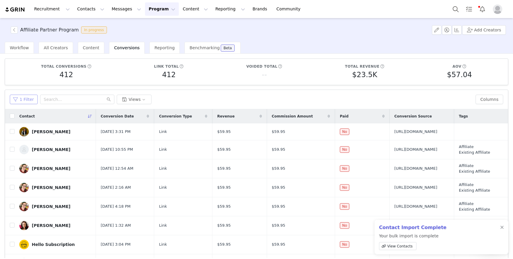
click at [18, 100] on button "1 Filter" at bounding box center [24, 99] width 28 height 9
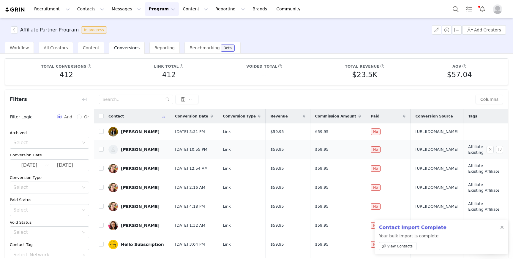
scroll to position [38, 0]
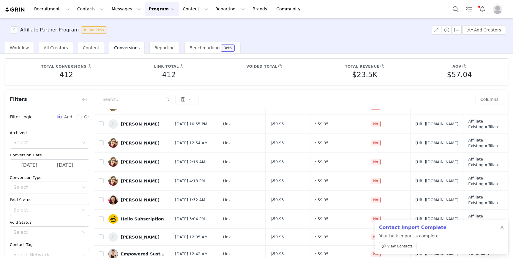
click at [156, 13] on button "Program Program" at bounding box center [162, 8] width 34 height 13
click at [12, 31] on button "button" at bounding box center [14, 29] width 7 height 7
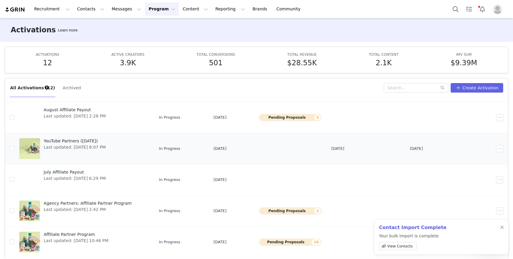
scroll to position [75, 0]
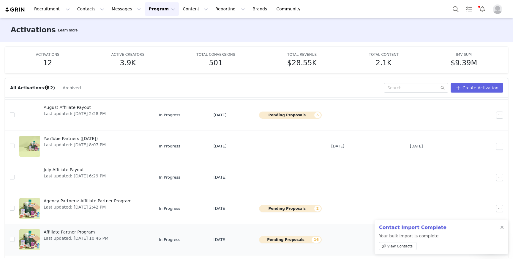
click at [73, 232] on span "Affiliate Partner Program" at bounding box center [76, 232] width 65 height 6
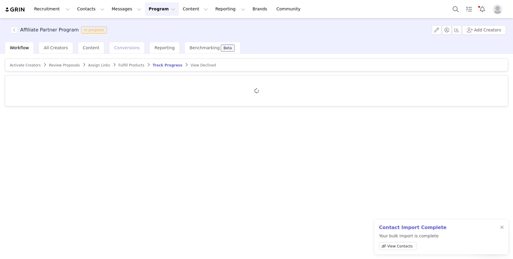
click at [124, 48] on span "Conversions" at bounding box center [127, 47] width 26 height 5
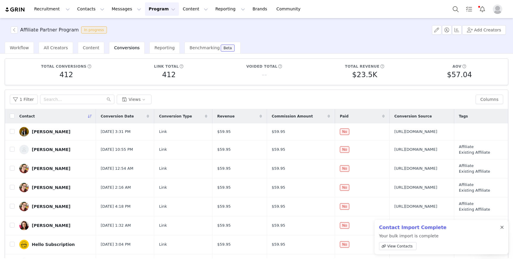
click at [502, 229] on div at bounding box center [502, 227] width 4 height 5
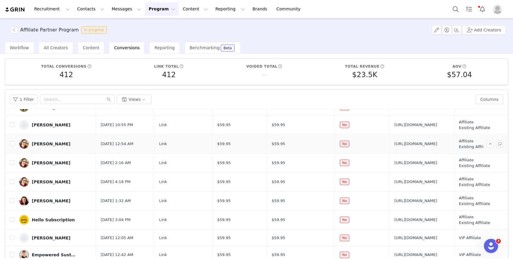
scroll to position [26, 0]
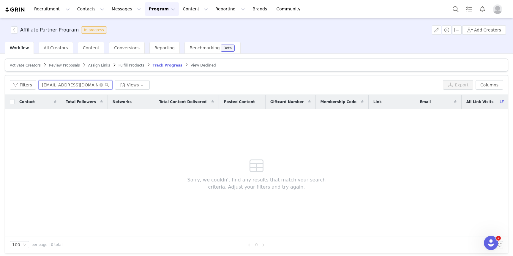
click at [61, 85] on input "[EMAIL_ADDRESS][DOMAIN_NAME]" at bounding box center [75, 84] width 74 height 9
click at [92, 84] on input "[EMAIL_ADDRESS][DOMAIN_NAME]" at bounding box center [75, 84] width 74 height 9
click at [96, 86] on input "[EMAIL_ADDRESS][DOMAIN_NAME]" at bounding box center [75, 84] width 74 height 9
click at [82, 12] on button "Contacts Contacts" at bounding box center [91, 8] width 34 height 13
click at [91, 26] on div "Creators" at bounding box center [93, 26] width 40 height 6
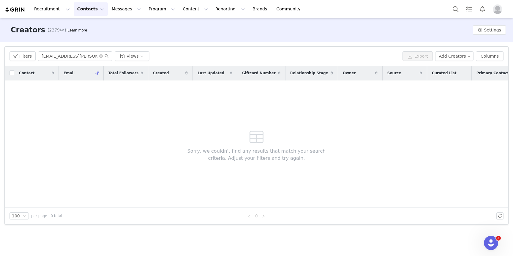
click at [69, 50] on div "Filters hana.martinez@ppmny.org Views Export Add Creators Columns" at bounding box center [256, 56] width 503 height 19
click at [71, 53] on input "hana.martinez@ppmny.org" at bounding box center [75, 55] width 74 height 9
paste input "kaylapage0308@gmail.com"
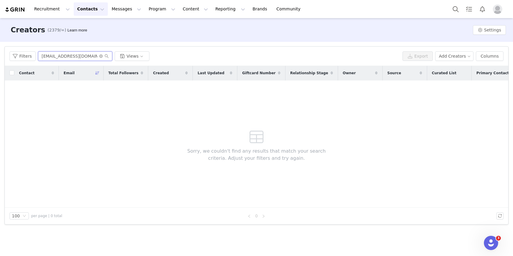
type input "kaylapage0308@gmail.com"
click at [146, 6] on button "Program Program" at bounding box center [162, 8] width 34 height 13
click at [155, 22] on link "Activations" at bounding box center [159, 26] width 47 height 11
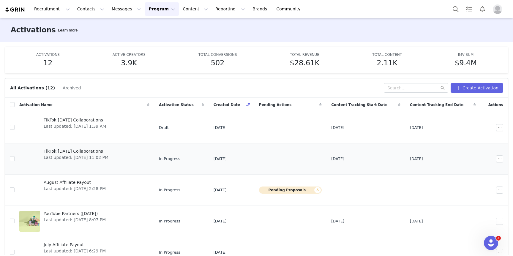
scroll to position [159, 0]
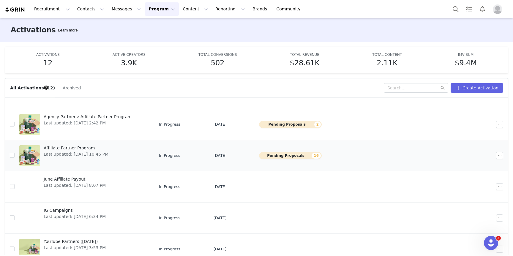
click at [81, 149] on span "Affiliate Partner Program" at bounding box center [76, 148] width 65 height 6
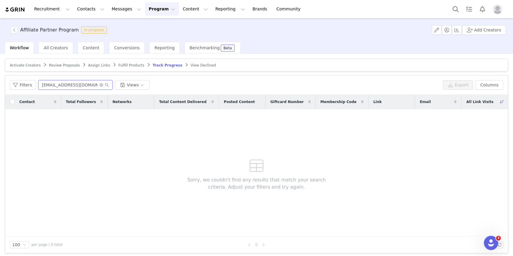
click at [86, 84] on input "kaylapage0308@gmail.com" at bounding box center [75, 84] width 74 height 9
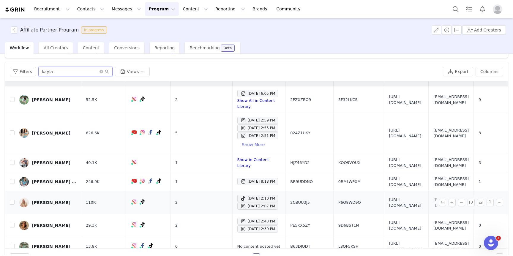
scroll to position [28, 0]
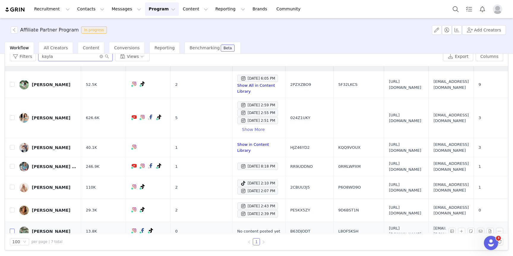
type input "kayla"
click at [13, 229] on input "checkbox" at bounding box center [12, 231] width 5 height 5
checkbox input "true"
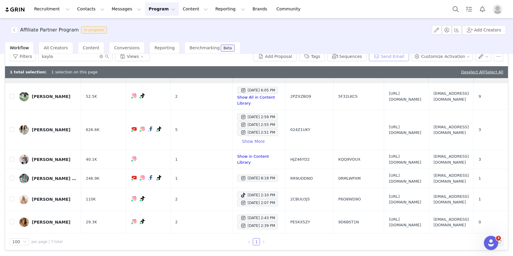
click at [401, 56] on button "Send Email" at bounding box center [389, 56] width 40 height 9
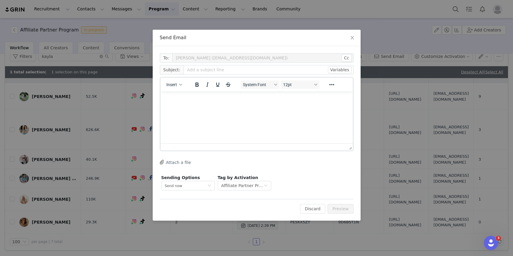
scroll to position [0, 0]
click at [176, 80] on button "Insert" at bounding box center [174, 84] width 20 height 8
click at [191, 97] on div "Insert Template" at bounding box center [195, 94] width 53 height 7
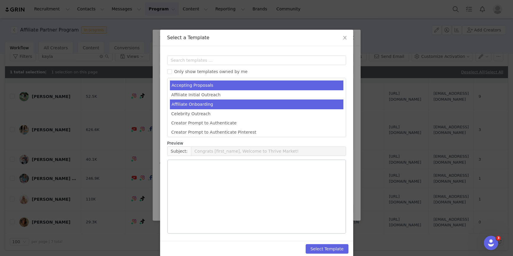
click at [210, 106] on li "Affiliate Onboarding" at bounding box center [256, 104] width 173 height 10
type input "Thrive Market Affiliate Welcome & Resources"
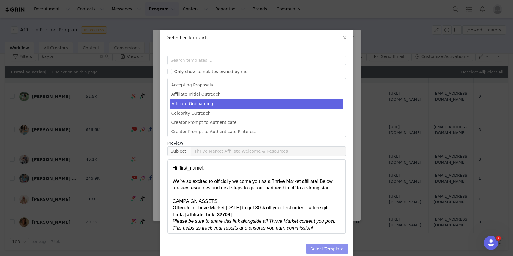
click at [328, 246] on button "Select Template" at bounding box center [326, 248] width 43 height 9
type input "Thrive Market Affiliate Welcome & Resources"
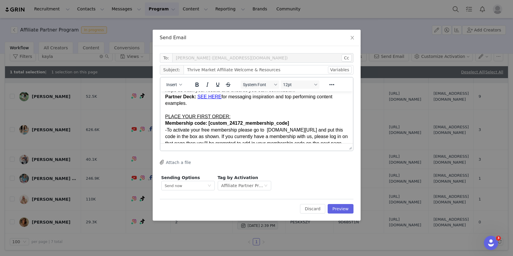
scroll to position [70, 0]
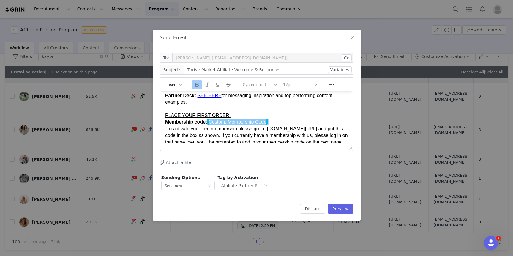
drag, startPoint x: 283, startPoint y: 121, endPoint x: 230, endPoint y: 122, distance: 53.1
click at [230, 122] on div "PLACE YOUR FIRST ORDER: Membership code: Custom: Membership Code -To activate y…" at bounding box center [256, 138] width 183 height 53
click at [278, 121] on div "PLACE YOUR FIRST ORDER: Membership code: Custom: Membership Code -To activate y…" at bounding box center [256, 138] width 183 height 53
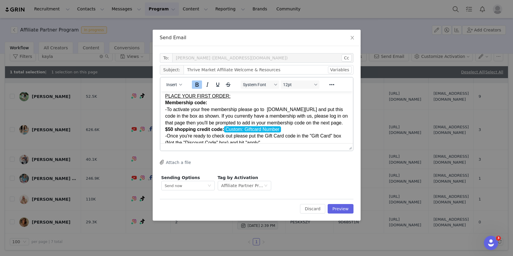
scroll to position [119, 0]
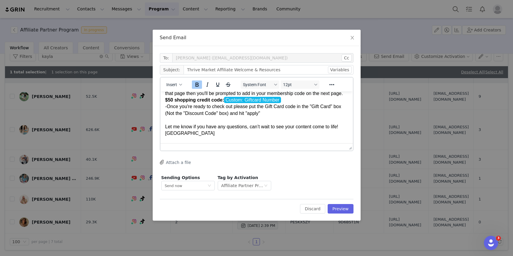
click at [286, 103] on div "PLACE YOUR FIRST ORDER: Membership code: -To activate your free membership plea…" at bounding box center [256, 90] width 183 height 53
click at [298, 109] on div "PLACE YOUR FIRST ORDER: Membership code: -To activate your free membership plea…" at bounding box center [256, 90] width 183 height 53
paste body "Rich Text Area. Press ALT-0 for help."
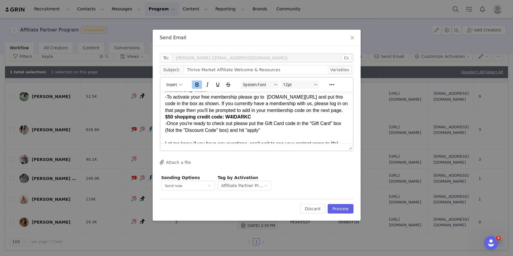
scroll to position [99, 0]
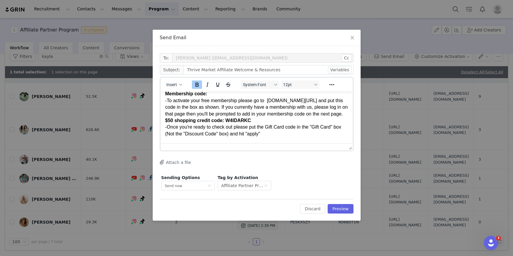
click at [247, 91] on div "Insert System Font 12pt To open the popup, press Shift+Enter To open the popup,…" at bounding box center [256, 84] width 192 height 14
click at [246, 95] on div "PLACE YOUR FIRST ORDER: Membership code: -To activate your free membership plea…" at bounding box center [256, 110] width 183 height 53
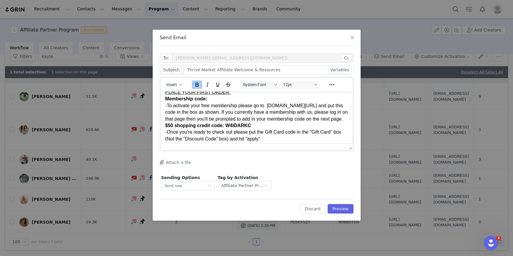
scroll to position [89, 0]
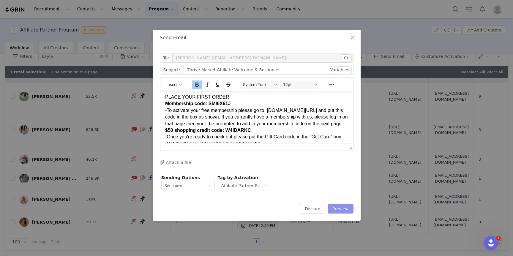
click at [339, 209] on button "Preview" at bounding box center [340, 208] width 26 height 9
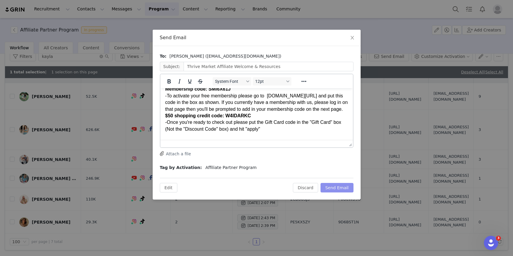
scroll to position [0, 0]
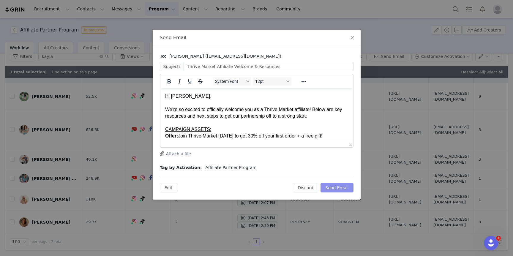
click at [337, 190] on button "Send Email" at bounding box center [336, 187] width 33 height 9
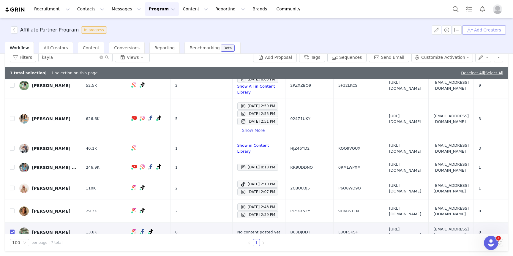
scroll to position [28, 0]
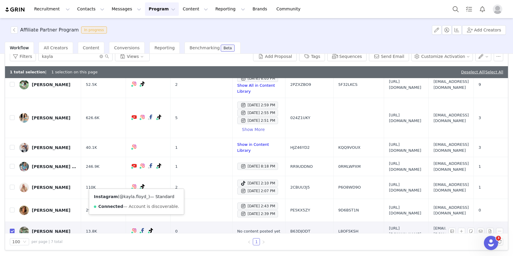
click at [134, 196] on link "@kayla.floyd_" at bounding box center [133, 196] width 29 height 5
click at [8, 222] on td at bounding box center [9, 231] width 9 height 19
click at [13, 229] on input "checkbox" at bounding box center [12, 231] width 5 height 5
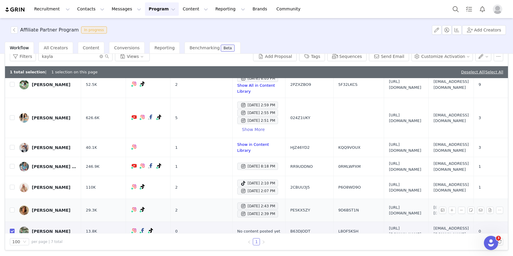
checkbox input "false"
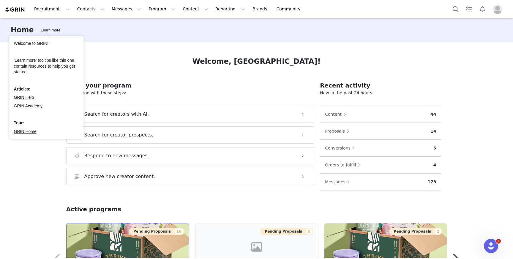
click at [130, 242] on img at bounding box center [127, 247] width 122 height 47
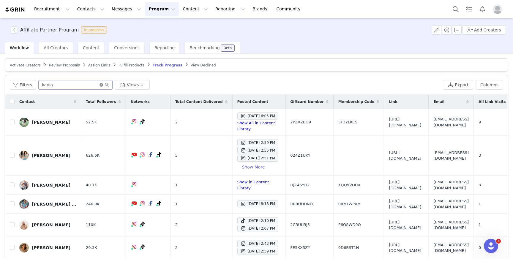
click at [101, 84] on icon "icon: close-circle" at bounding box center [101, 85] width 4 height 4
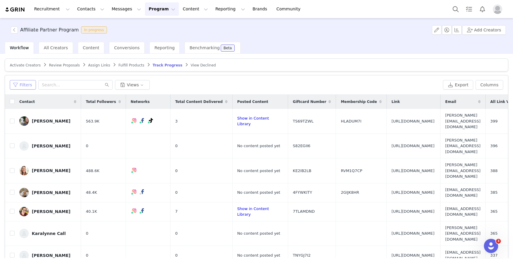
click at [26, 85] on button "Filters" at bounding box center [23, 84] width 26 height 9
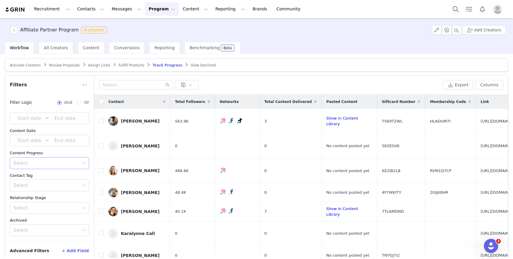
scroll to position [10, 0]
click at [41, 205] on div "Select" at bounding box center [46, 208] width 66 height 6
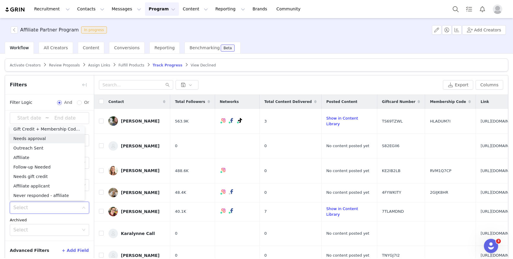
scroll to position [1, 0]
click at [59, 150] on li "Outreach Sent" at bounding box center [47, 149] width 75 height 9
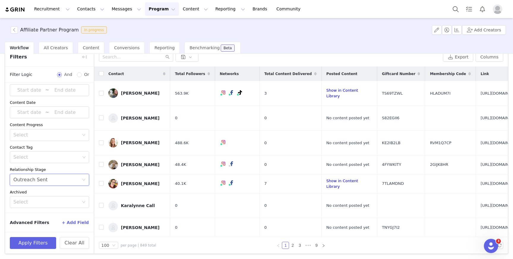
scroll to position [28, 0]
click at [68, 218] on button "+ Add Field" at bounding box center [75, 222] width 28 height 9
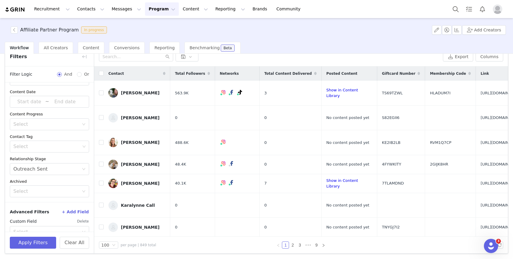
scroll to position [34, 0]
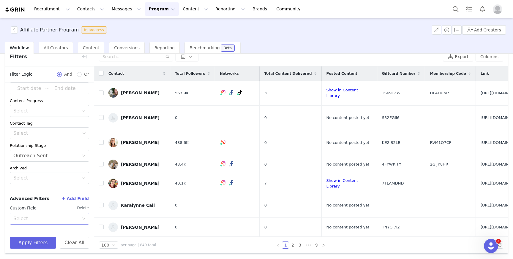
click at [59, 214] on div "Select" at bounding box center [47, 218] width 68 height 11
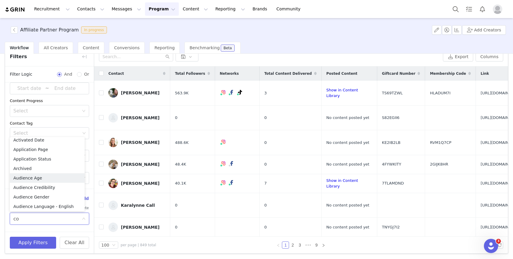
scroll to position [1, 0]
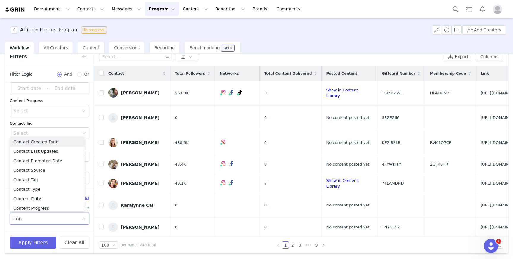
type input "cont"
click at [44, 181] on li "Contact Tag" at bounding box center [47, 179] width 75 height 9
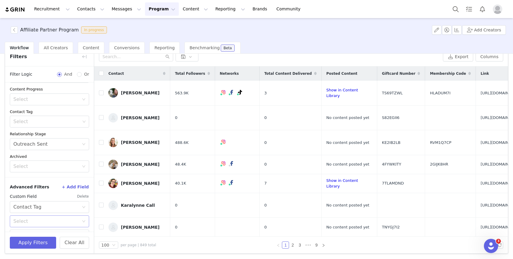
scroll to position [60, 0]
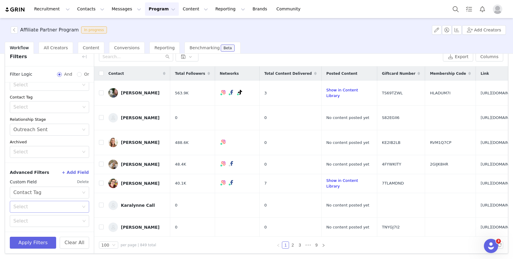
click at [49, 208] on div "Select" at bounding box center [46, 207] width 66 height 6
click at [41, 226] on li "Is not" at bounding box center [47, 228] width 75 height 9
click at [47, 221] on div "Select" at bounding box center [46, 221] width 67 height 6
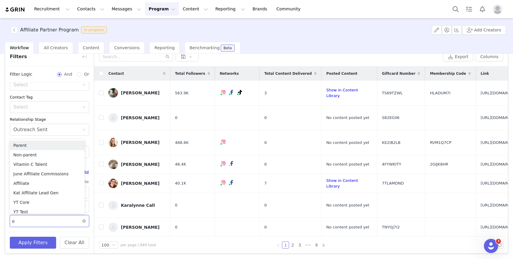
type input "ex"
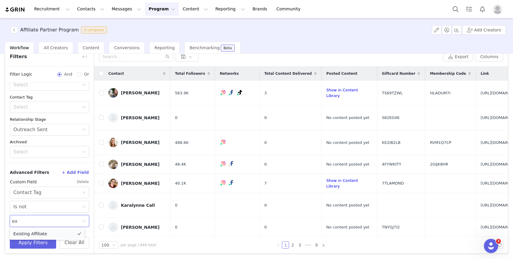
click at [42, 237] on li "Existing Affiliate" at bounding box center [47, 233] width 75 height 9
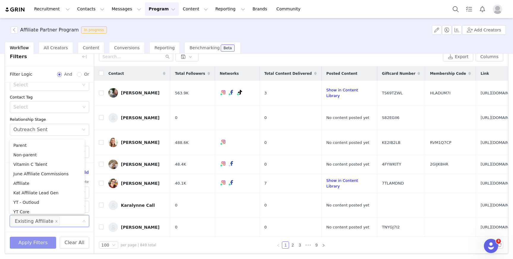
click at [31, 242] on button "Apply Filters" at bounding box center [33, 243] width 46 height 12
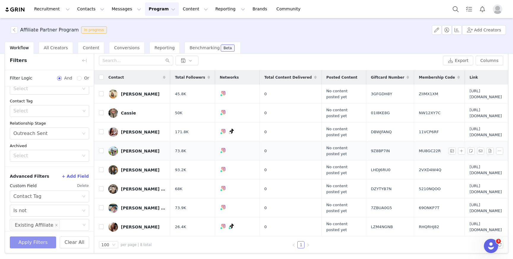
scroll to position [0, 0]
click at [101, 75] on input "checkbox" at bounding box center [101, 77] width 5 height 5
checkbox input "true"
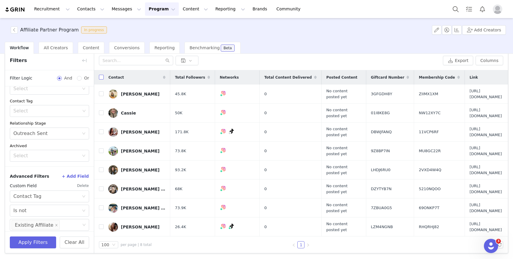
checkbox input "true"
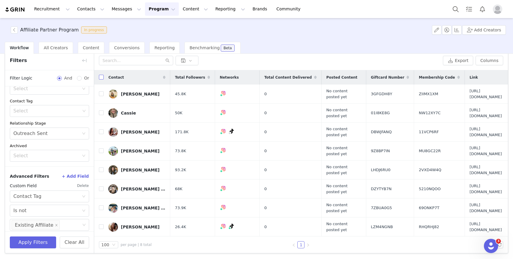
checkbox input "true"
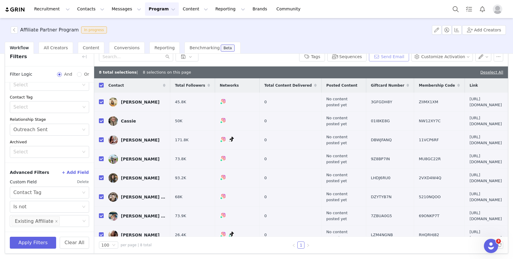
click at [395, 58] on button "Send Email" at bounding box center [389, 56] width 40 height 9
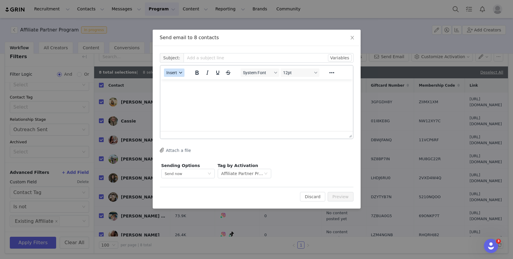
click at [175, 75] on span "Insert" at bounding box center [171, 72] width 11 height 5
click at [189, 85] on div "Insert Template" at bounding box center [195, 83] width 53 height 7
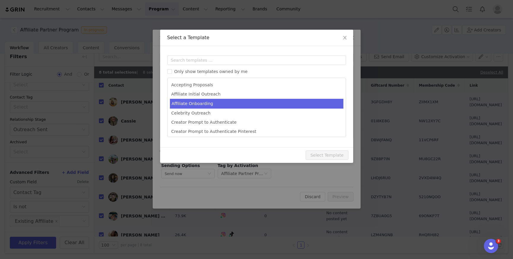
click at [218, 104] on li "Affiliate Onboarding" at bounding box center [256, 104] width 173 height 10
type input "Thrive Market Affiliate Welcome & Resources"
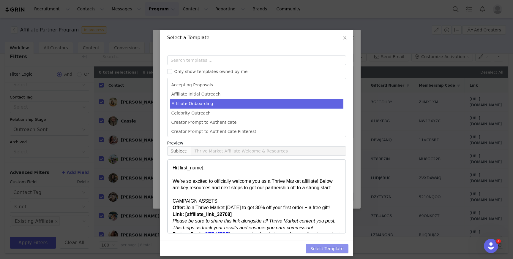
click at [322, 248] on button "Select Template" at bounding box center [326, 248] width 43 height 9
type input "Thrive Market Affiliate Welcome & Resources"
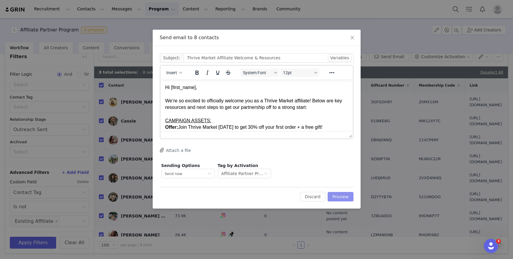
click at [336, 194] on button "Preview" at bounding box center [340, 196] width 26 height 9
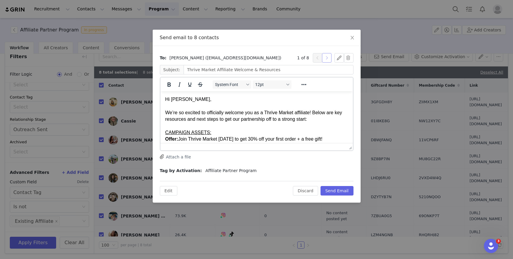
click at [329, 56] on button "button" at bounding box center [326, 57] width 9 height 9
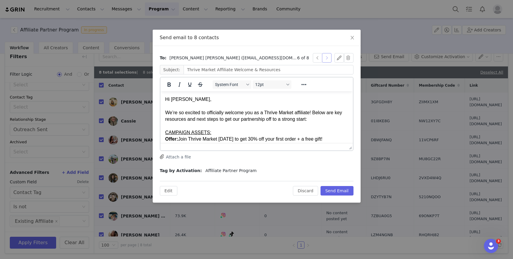
click at [329, 56] on button "button" at bounding box center [326, 57] width 9 height 9
click at [336, 192] on button "Send Email" at bounding box center [336, 190] width 33 height 9
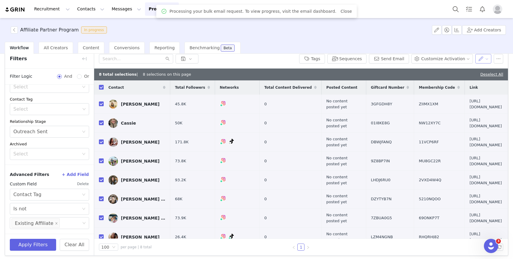
click at [475, 58] on button "button" at bounding box center [483, 58] width 16 height 9
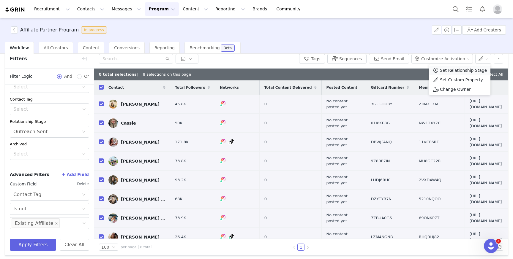
click at [475, 71] on span "Set Relationship Stage" at bounding box center [463, 70] width 47 height 7
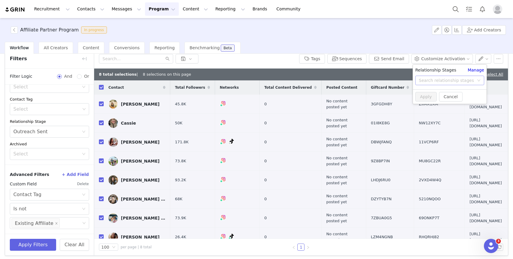
click at [452, 81] on div "Search relationship stages" at bounding box center [446, 80] width 55 height 6
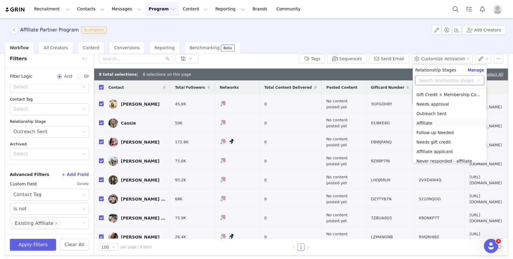
click at [431, 124] on li "Affiliate" at bounding box center [450, 122] width 74 height 9
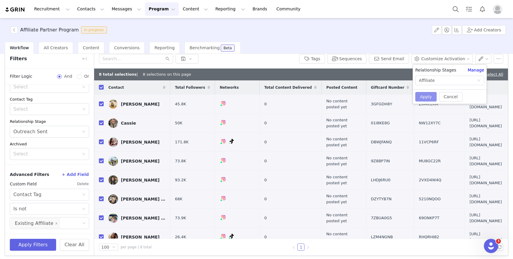
click at [430, 97] on button "Apply" at bounding box center [425, 96] width 21 height 9
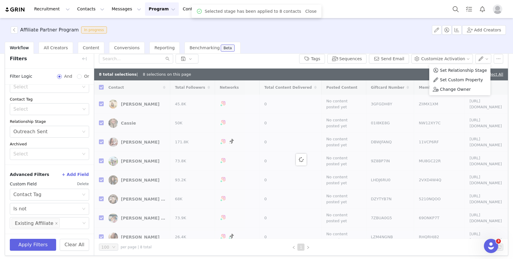
checkbox input "false"
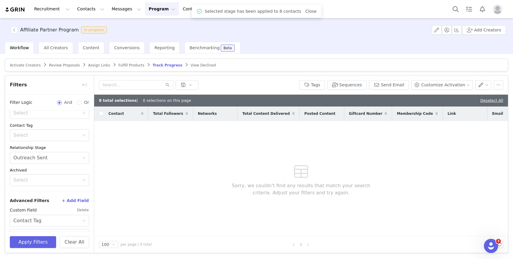
click at [381, 63] on article "Activate Creators Review Proposals Assign Links Fulfill Products Track Progress…" at bounding box center [256, 64] width 503 height 13
click at [485, 102] on link "Deselect All" at bounding box center [491, 100] width 23 height 4
